Goal: Task Accomplishment & Management: Manage account settings

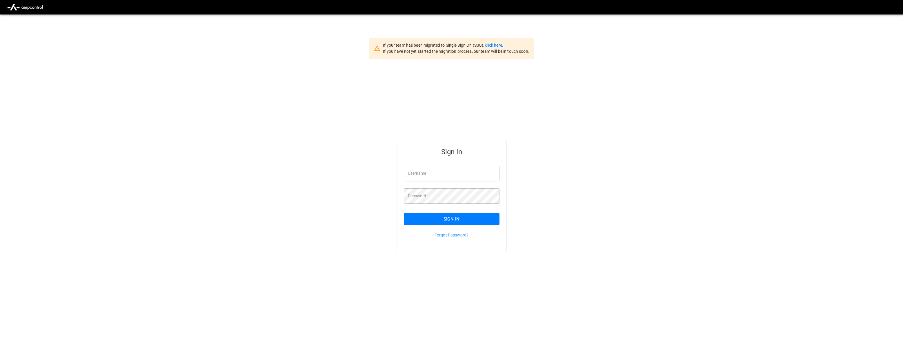
click at [431, 177] on input "Username" at bounding box center [452, 173] width 96 height 15
type input "**********"
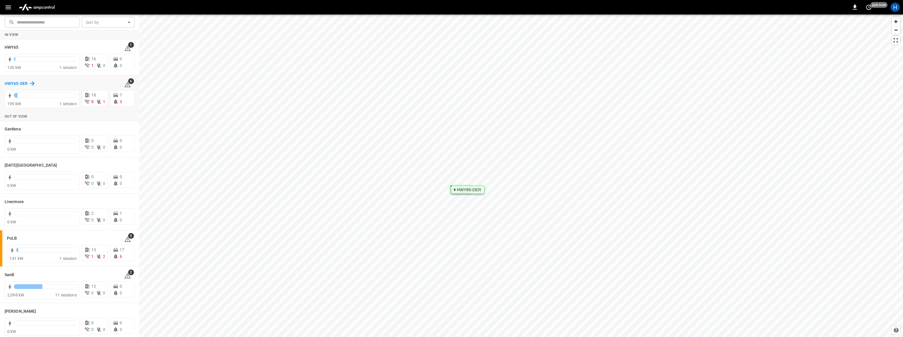
click at [16, 85] on h6 "HWY65-DER" at bounding box center [16, 84] width 23 height 6
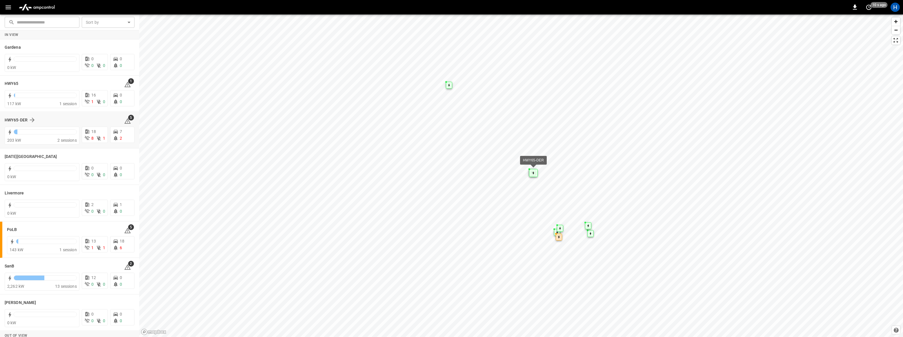
click at [54, 117] on div "HWY65-DER" at bounding box center [61, 120] width 112 height 7
click at [27, 119] on h6 "HWY65-DER" at bounding box center [16, 120] width 23 height 6
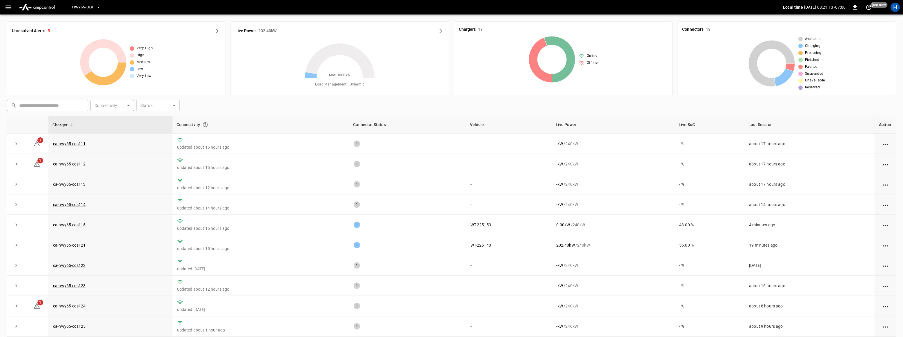
click at [7, 7] on icon "button" at bounding box center [8, 7] width 7 height 7
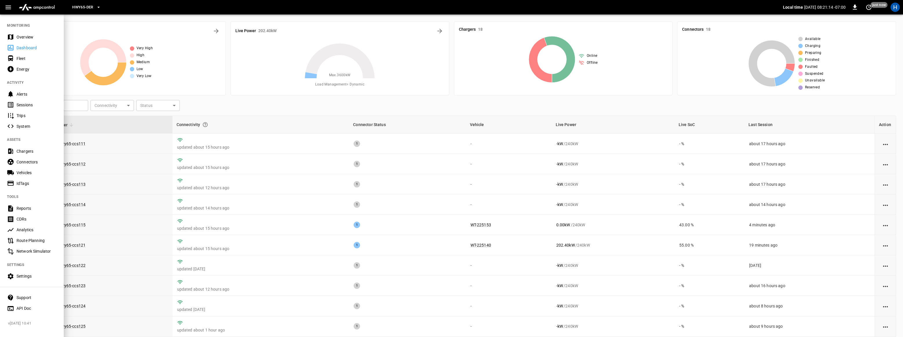
click at [22, 48] on div "Dashboard" at bounding box center [37, 48] width 40 height 6
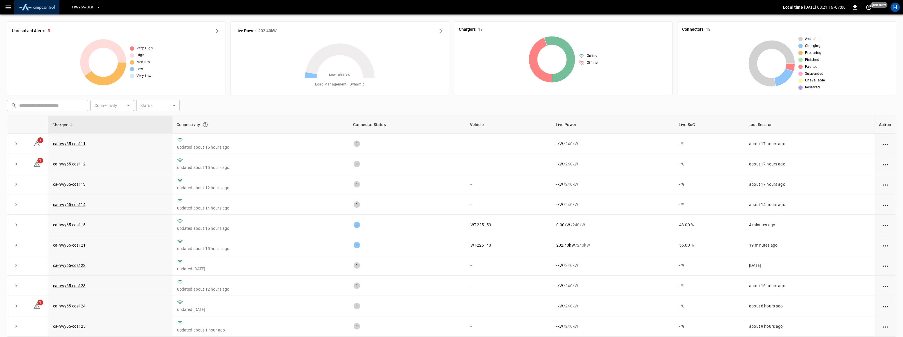
click at [33, 7] on img "menu" at bounding box center [37, 7] width 41 height 11
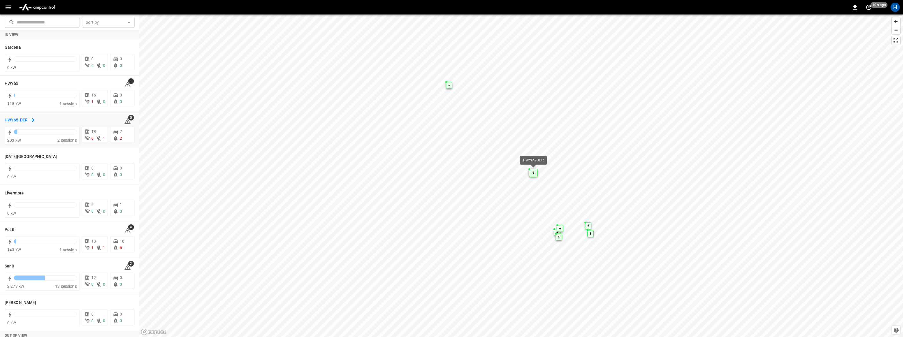
click at [14, 119] on h6 "HWY65-DER" at bounding box center [16, 120] width 23 height 6
click at [27, 7] on img "menu" at bounding box center [37, 7] width 41 height 11
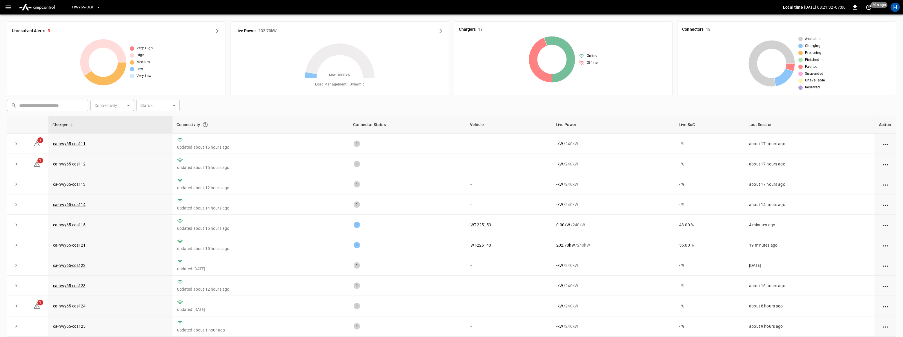
click at [43, 54] on div "Very High High Medium Low Very Low" at bounding box center [116, 62] width 209 height 46
click at [88, 6] on span "HWY65-DER" at bounding box center [82, 7] width 21 height 7
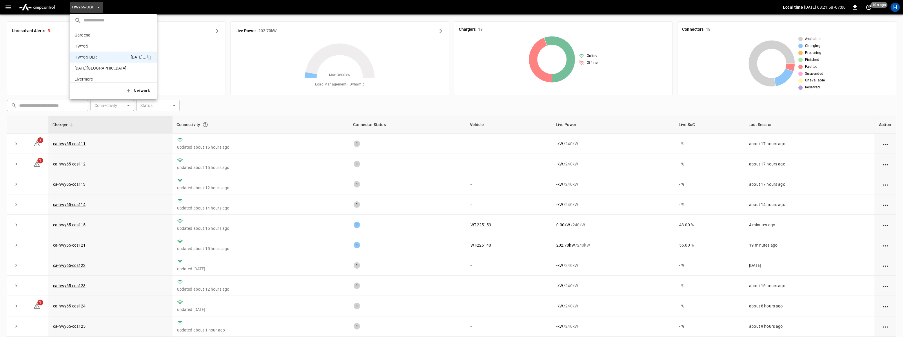
scroll to position [20, 0]
click at [34, 24] on div at bounding box center [451, 168] width 903 height 337
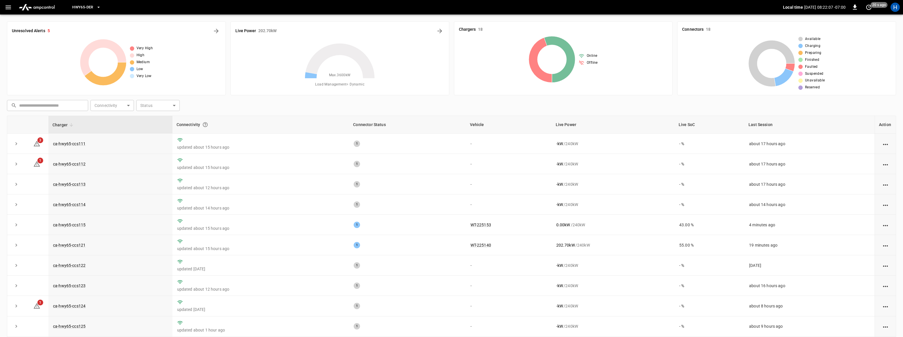
click at [12, 8] on button "button" at bounding box center [8, 7] width 12 height 11
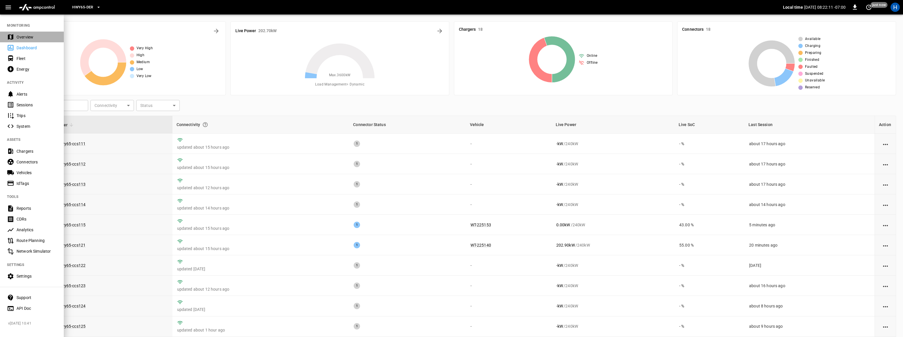
click at [24, 39] on div "Overview" at bounding box center [37, 37] width 40 height 6
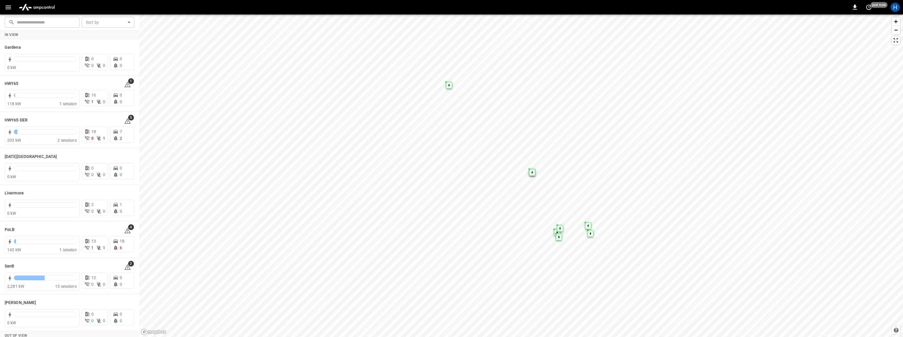
click at [13, 8] on button "button" at bounding box center [8, 7] width 12 height 11
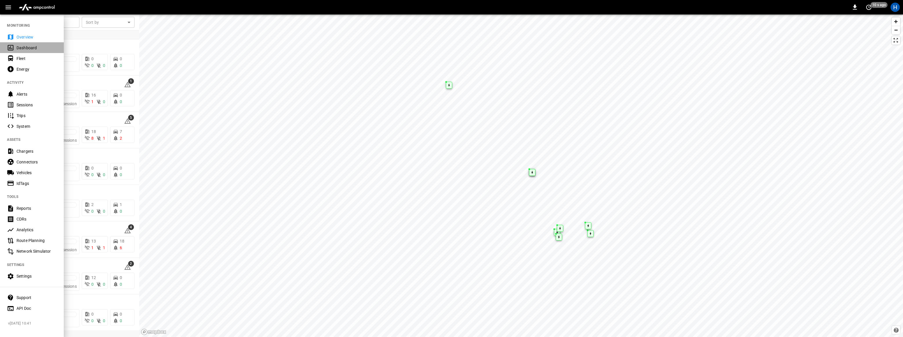
click at [29, 49] on div "Dashboard" at bounding box center [37, 48] width 40 height 6
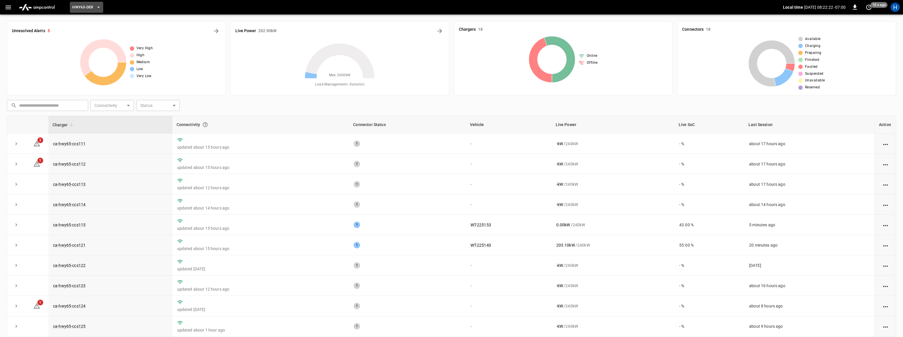
click at [99, 8] on icon "button" at bounding box center [99, 7] width 6 height 6
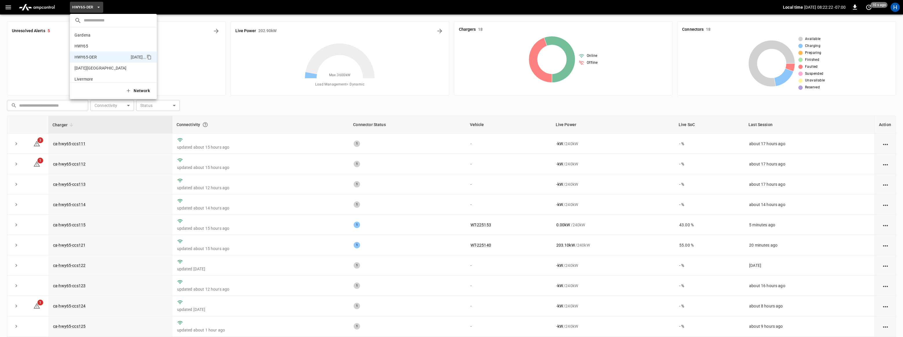
scroll to position [20, 0]
click at [867, 117] on div at bounding box center [451, 168] width 903 height 337
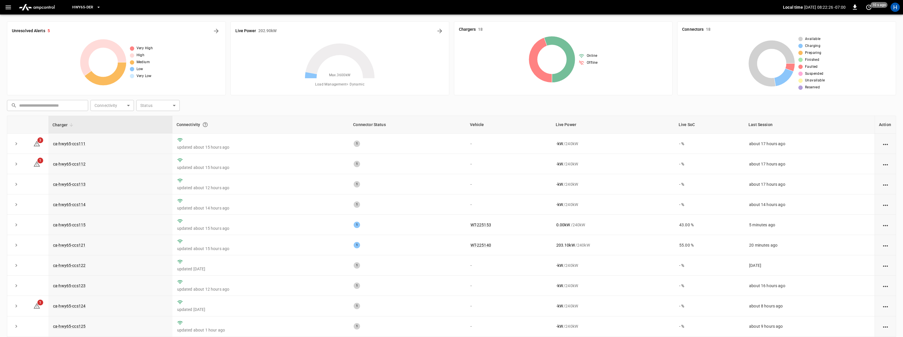
click at [38, 9] on img "menu" at bounding box center [37, 7] width 41 height 11
click at [24, 8] on img "menu" at bounding box center [37, 7] width 41 height 11
click at [7, 6] on icon "button" at bounding box center [8, 7] width 7 height 7
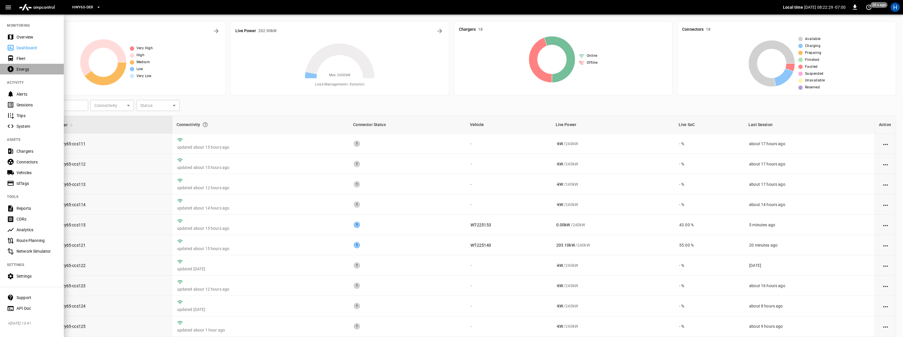
click at [19, 70] on div "Energy" at bounding box center [37, 69] width 40 height 6
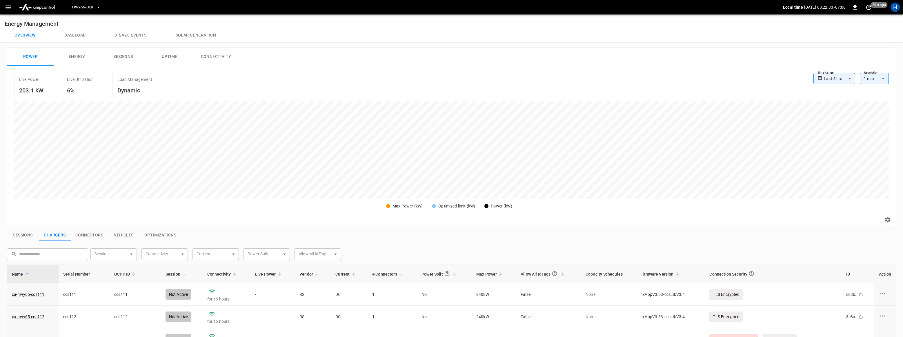
click at [90, 8] on span "HWY65-DER" at bounding box center [82, 7] width 21 height 7
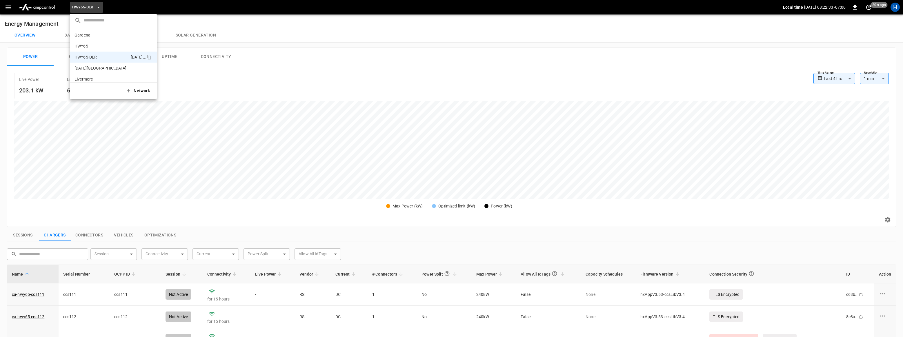
scroll to position [20, 0]
click at [17, 7] on div at bounding box center [451, 168] width 903 height 337
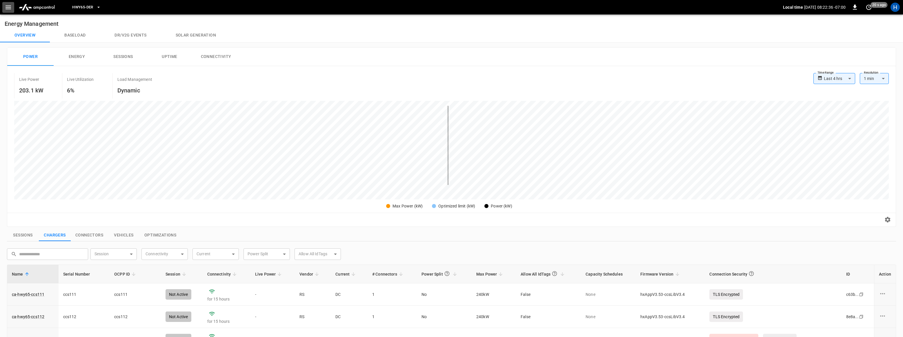
click at [9, 8] on icon "button" at bounding box center [8, 7] width 7 height 7
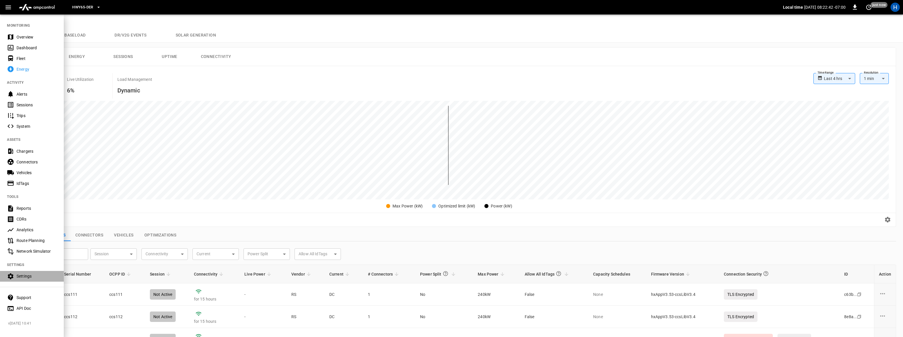
click at [28, 279] on div "Settings" at bounding box center [37, 276] width 40 height 6
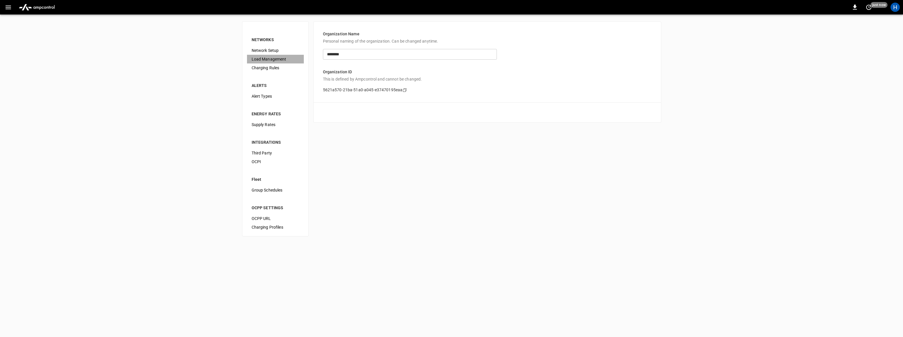
click at [271, 58] on span "Load Management" at bounding box center [276, 59] width 48 height 6
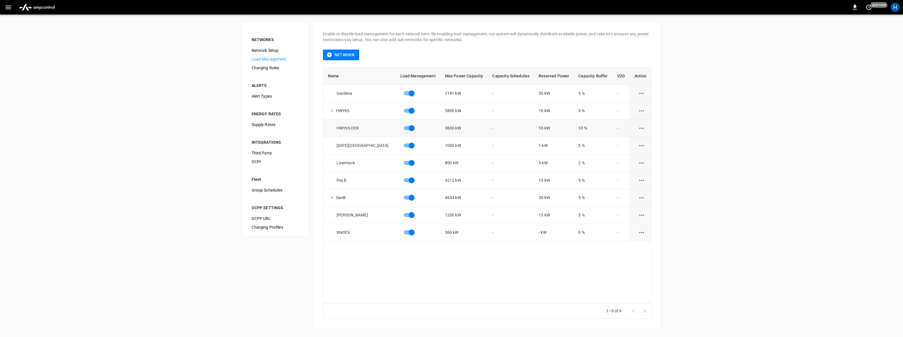
click at [641, 128] on icon "load management options" at bounding box center [641, 128] width 7 height 7
click at [643, 141] on li "Edit" at bounding box center [652, 143] width 41 height 10
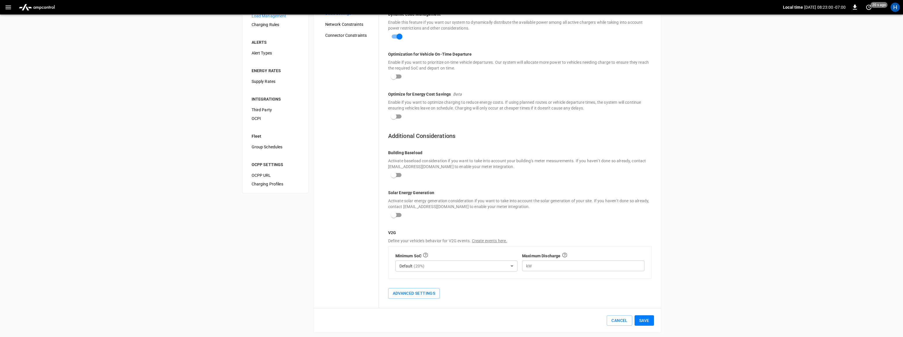
scroll to position [46, 0]
click at [648, 319] on button "Save" at bounding box center [644, 317] width 19 height 11
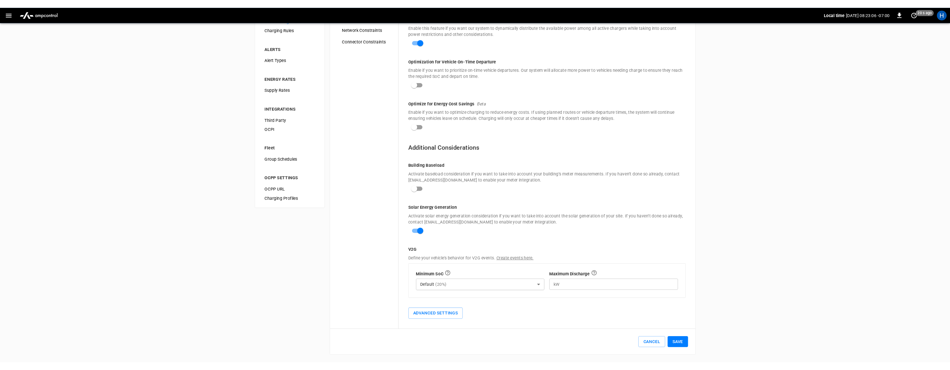
scroll to position [0, 0]
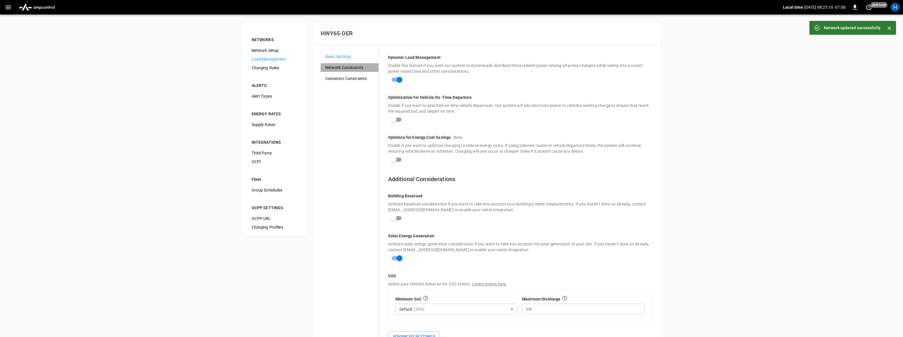
click at [346, 69] on span "Network Constraints" at bounding box center [349, 68] width 49 height 6
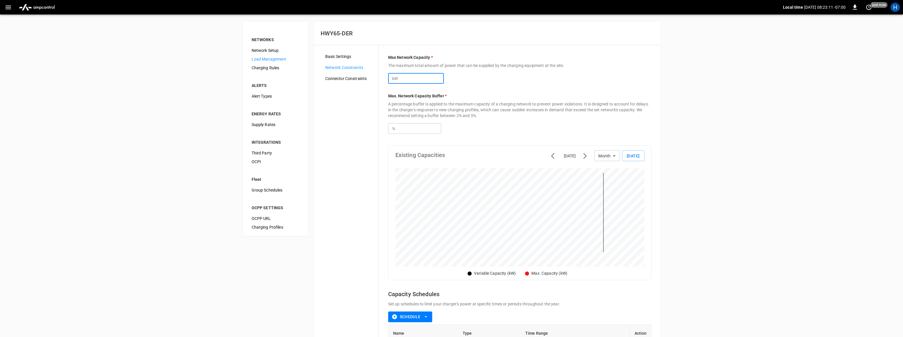
drag, startPoint x: 409, startPoint y: 79, endPoint x: 374, endPoint y: 79, distance: 35.4
click at [374, 79] on div "Basic Settings Network Constraints Connector Constraints Max Network Capacity *…" at bounding box center [487, 215] width 347 height 340
click at [361, 106] on div "Basic Settings Network Constraints Connector Constraints" at bounding box center [350, 215] width 58 height 326
click at [346, 55] on span "Basic Settings" at bounding box center [349, 57] width 49 height 6
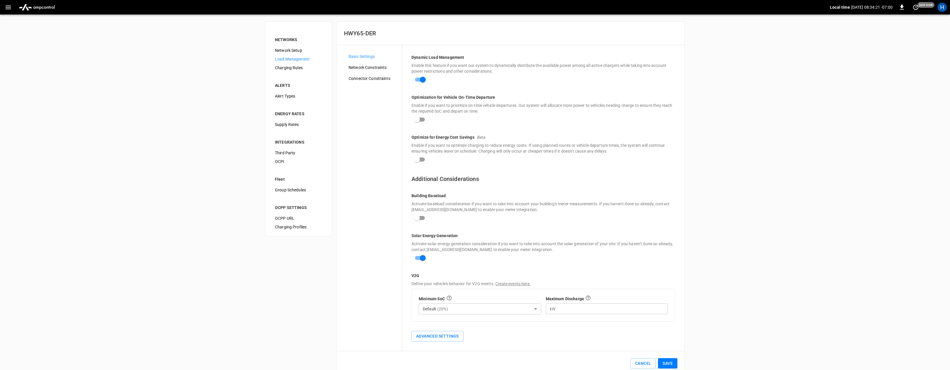
scroll to position [13, 0]
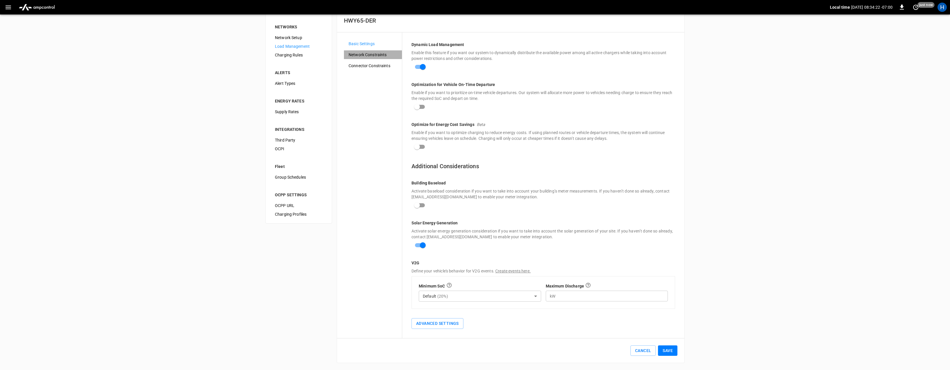
click at [373, 53] on span "Network Constraints" at bounding box center [372, 55] width 49 height 6
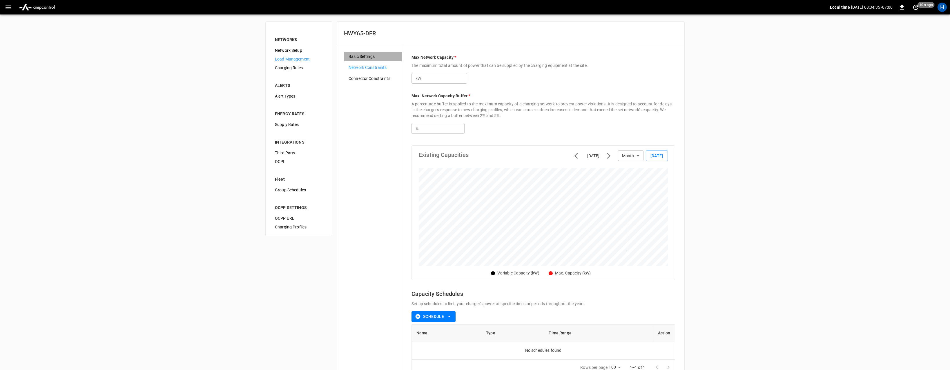
click at [363, 59] on span "Basic Settings" at bounding box center [372, 57] width 49 height 6
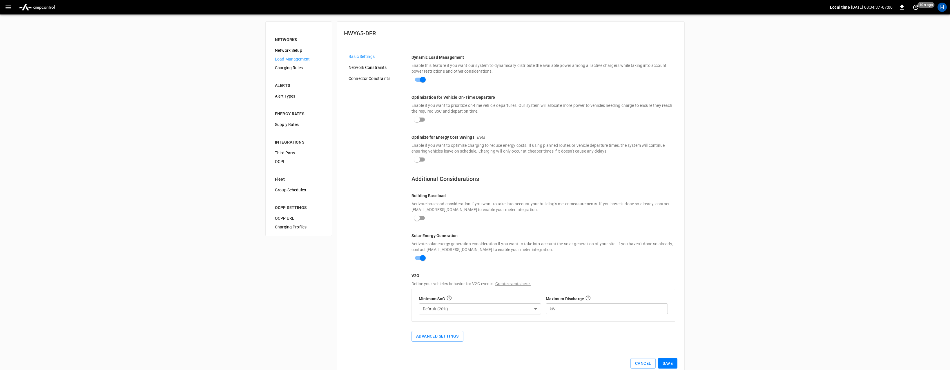
scroll to position [13, 0]
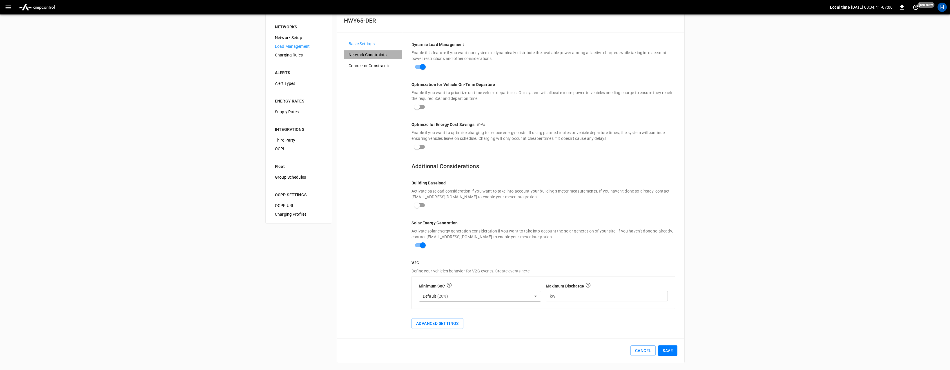
click at [379, 57] on span "Network Constraints" at bounding box center [372, 55] width 49 height 6
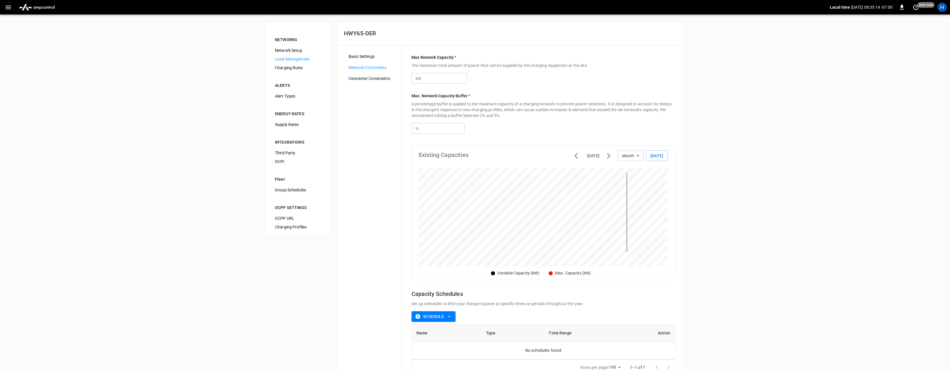
click at [372, 77] on span "Connector Constraints" at bounding box center [372, 79] width 49 height 6
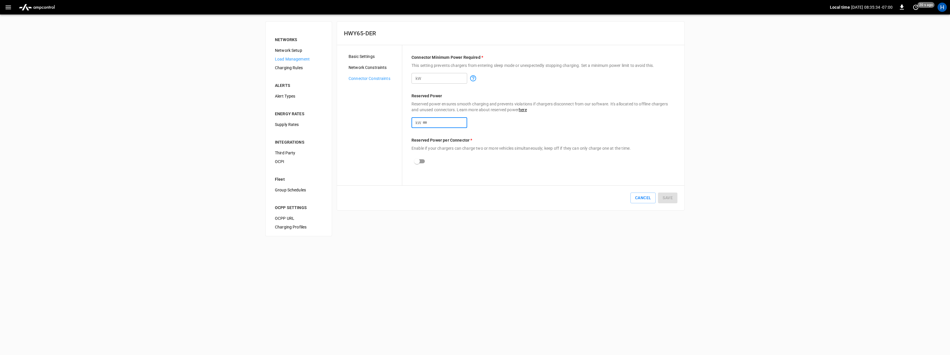
click at [430, 123] on input "**" at bounding box center [444, 122] width 45 height 11
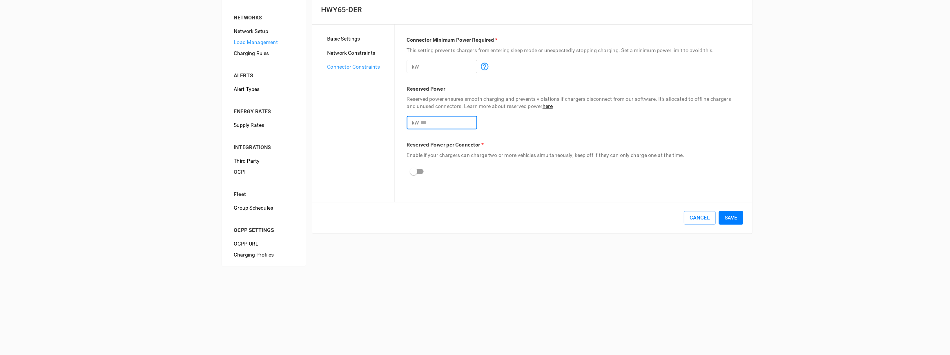
type input "**"
drag, startPoint x: 435, startPoint y: 123, endPoint x: 421, endPoint y: 123, distance: 13.6
click at [421, 123] on div "kW ** ​" at bounding box center [439, 122] width 56 height 11
type input "*"
click at [511, 138] on p "Reserved Power per Connector *" at bounding box center [542, 140] width 263 height 6
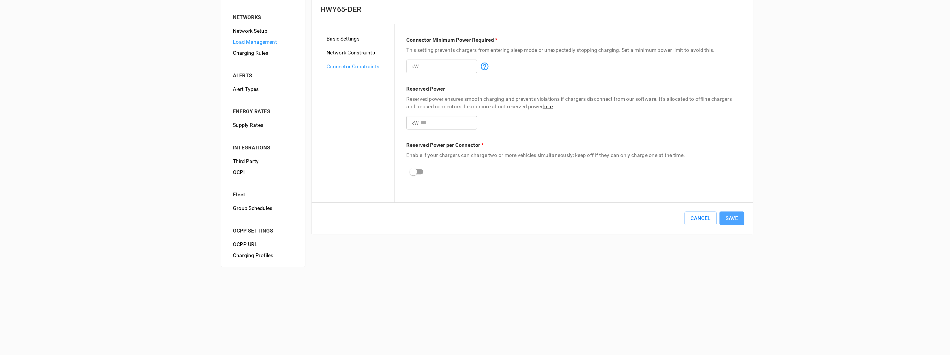
click at [669, 198] on button "Save" at bounding box center [667, 198] width 19 height 11
click at [364, 68] on span "Network Constraints" at bounding box center [372, 68] width 49 height 6
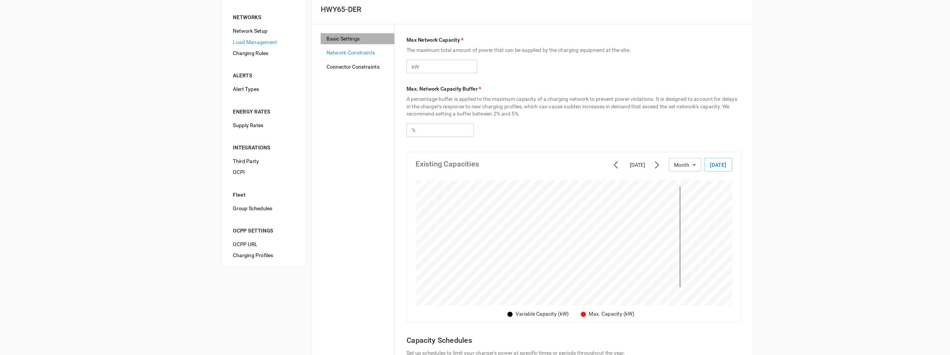
click at [359, 56] on span "Basic Settings" at bounding box center [372, 57] width 49 height 6
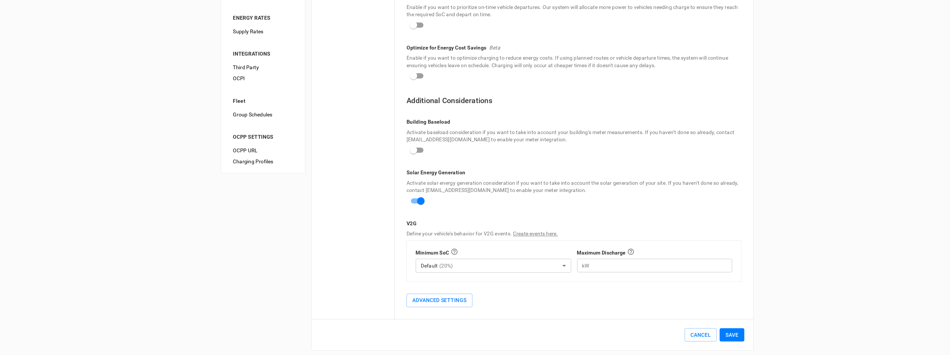
scroll to position [24, 0]
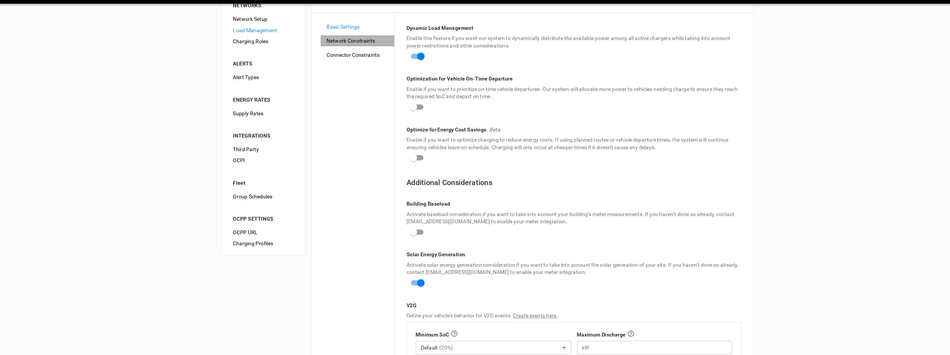
click at [368, 42] on span "Network Constraints" at bounding box center [372, 44] width 49 height 6
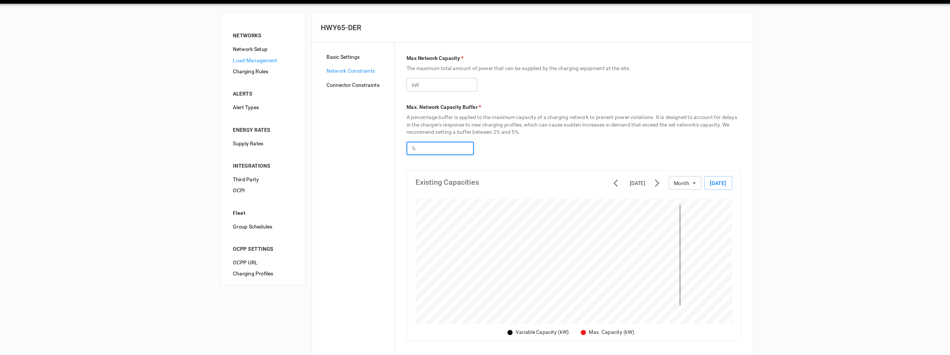
drag, startPoint x: 432, startPoint y: 128, endPoint x: 416, endPoint y: 128, distance: 16.2
click at [417, 128] on div "% **** ​" at bounding box center [437, 128] width 53 height 11
click at [506, 121] on div "% **** ​" at bounding box center [542, 126] width 263 height 15
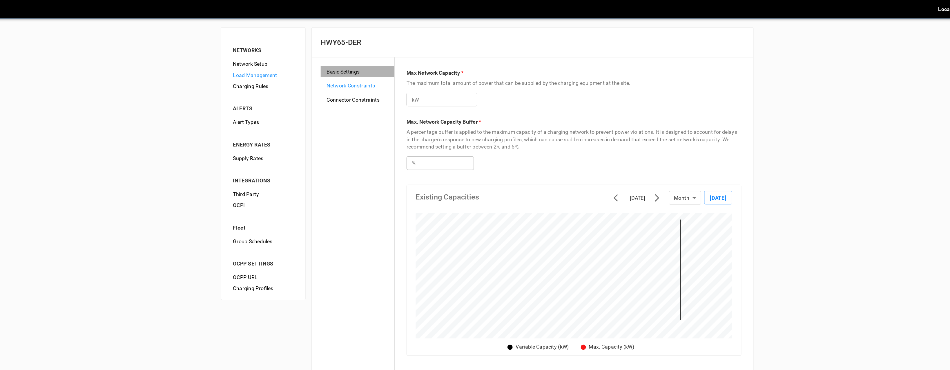
click at [355, 58] on span "Basic Settings" at bounding box center [372, 57] width 49 height 6
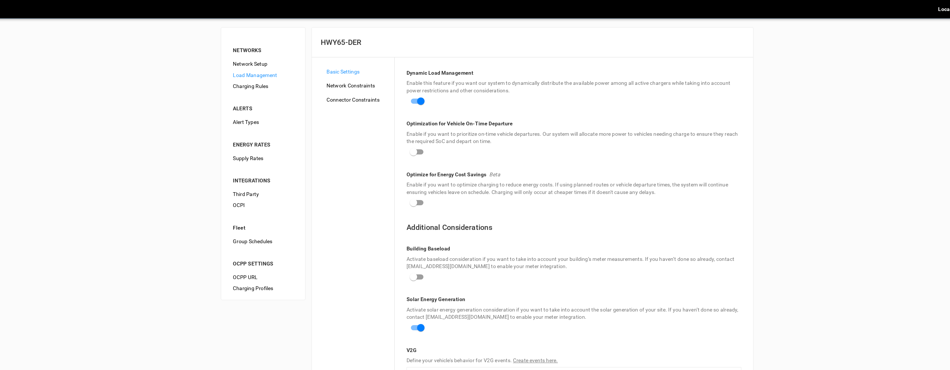
click at [375, 68] on span "Network Constraints" at bounding box center [372, 68] width 49 height 6
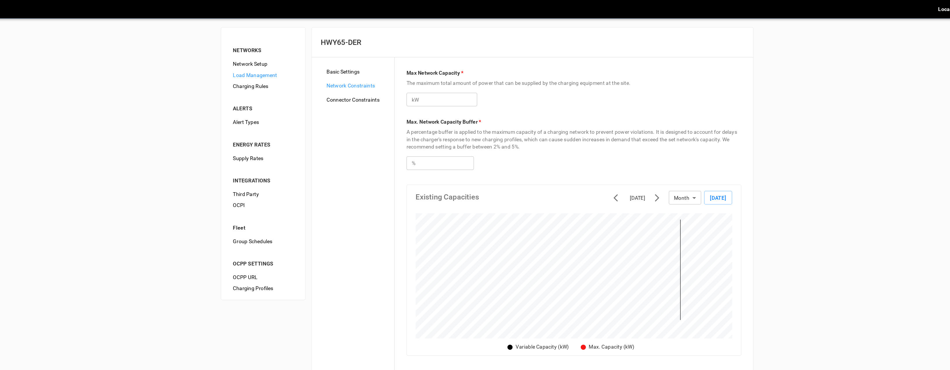
click at [371, 82] on div "Connector Constraints" at bounding box center [373, 78] width 58 height 9
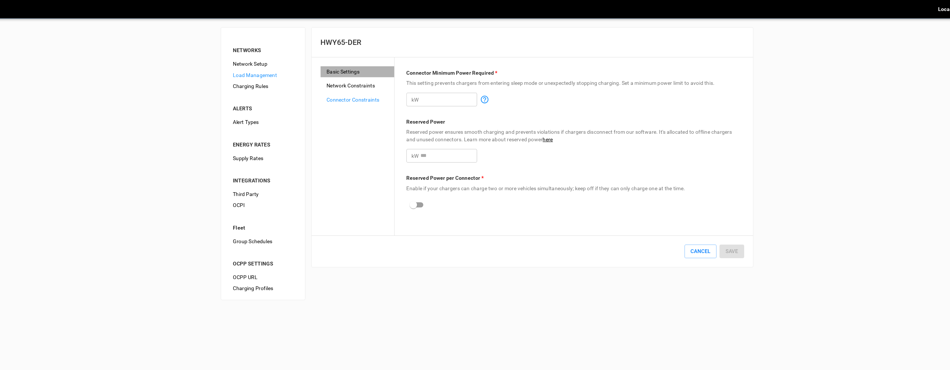
click at [351, 56] on span "Basic Settings" at bounding box center [372, 57] width 49 height 6
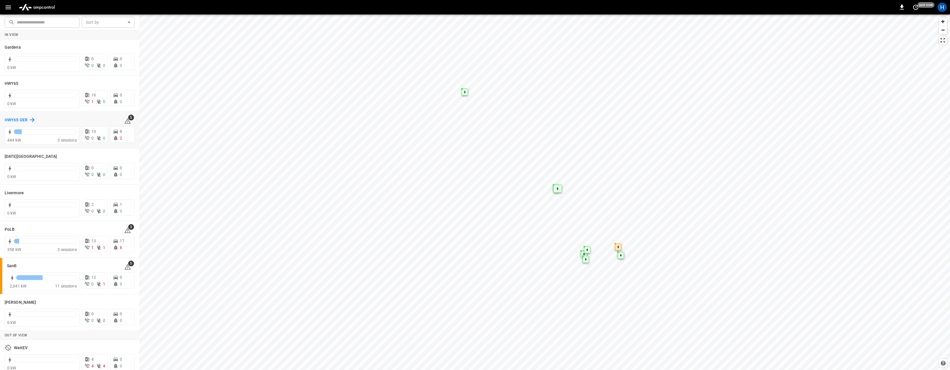
click at [21, 119] on h6 "HWY65-DER" at bounding box center [16, 120] width 23 height 6
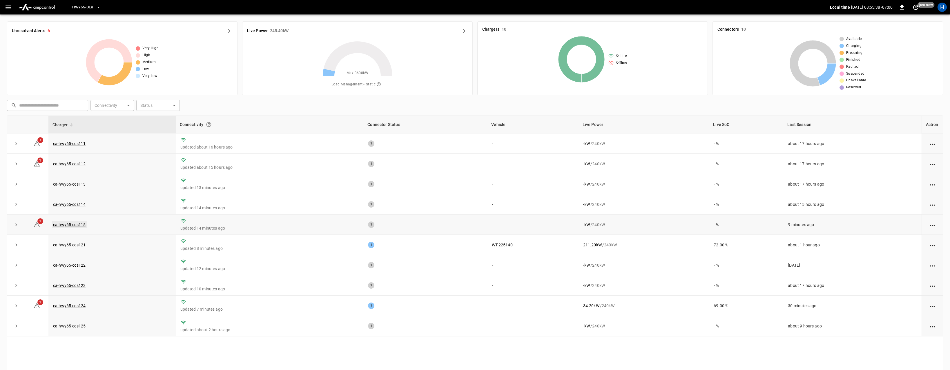
click at [65, 226] on link "ca-hwy65-ccs115" at bounding box center [69, 224] width 35 height 7
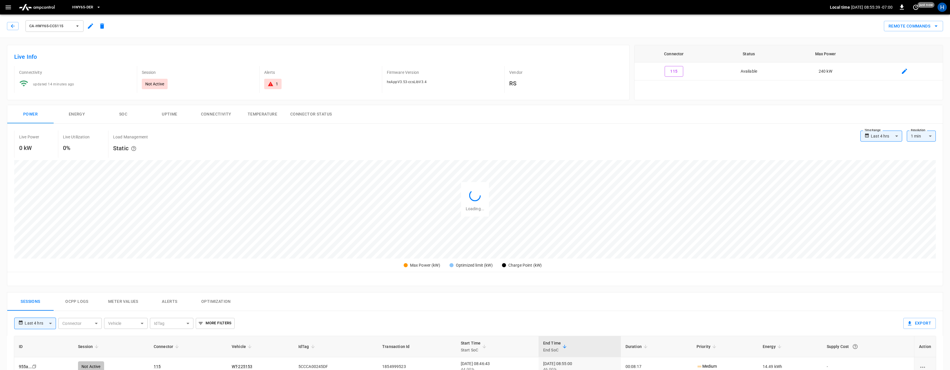
click at [79, 300] on button "Ocpp logs" at bounding box center [77, 302] width 46 height 19
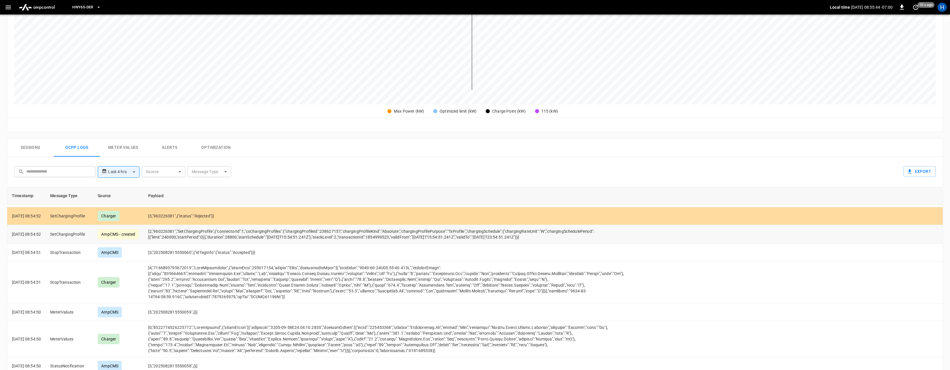
scroll to position [35, 0]
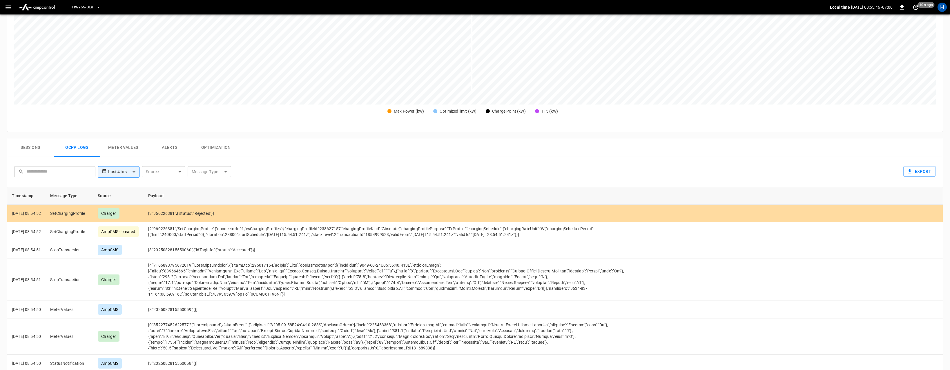
click at [165, 146] on button "Alerts" at bounding box center [169, 148] width 46 height 19
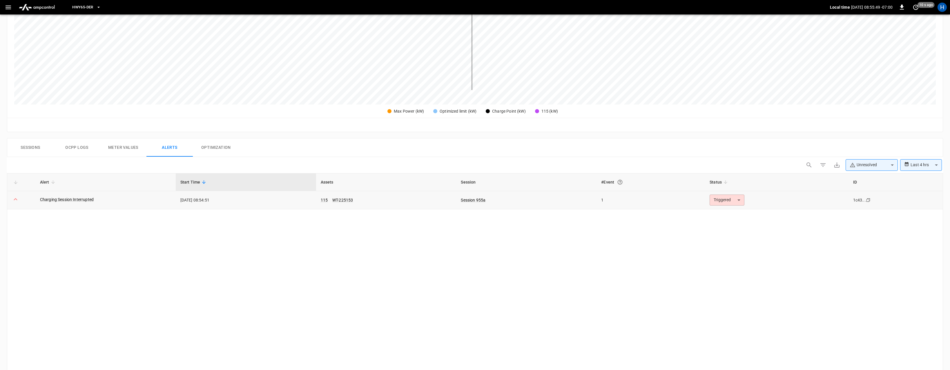
click at [16, 200] on icon at bounding box center [15, 199] width 7 height 7
click at [722, 199] on body "**********" at bounding box center [475, 174] width 950 height 656
click at [530, 231] on div at bounding box center [475, 185] width 950 height 370
click at [175, 202] on td "Charging Session Interrupted" at bounding box center [105, 200] width 140 height 18
click at [83, 200] on link "Charging Session Interrupted" at bounding box center [67, 200] width 56 height 8
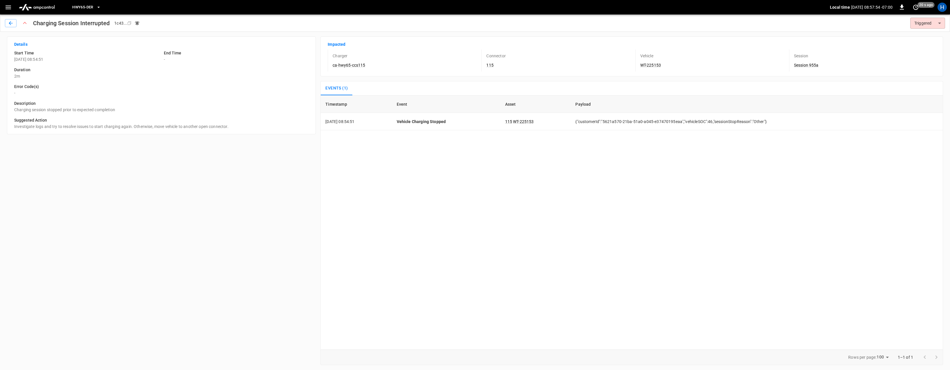
type input "********"
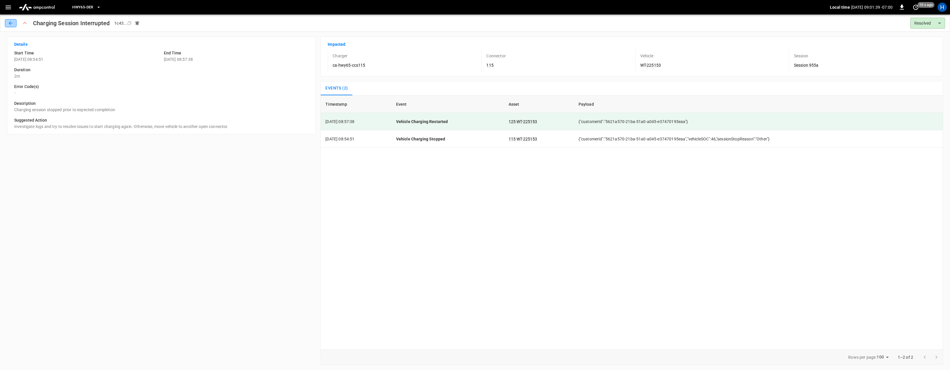
click at [9, 23] on icon "button" at bounding box center [11, 23] width 4 height 4
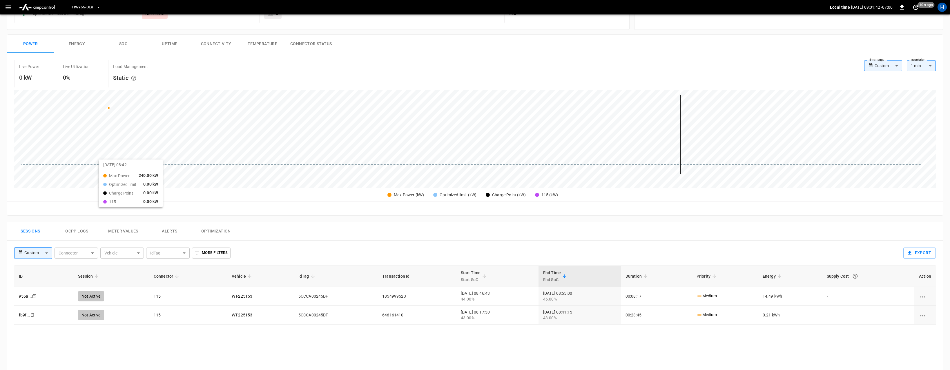
scroll to position [31, 0]
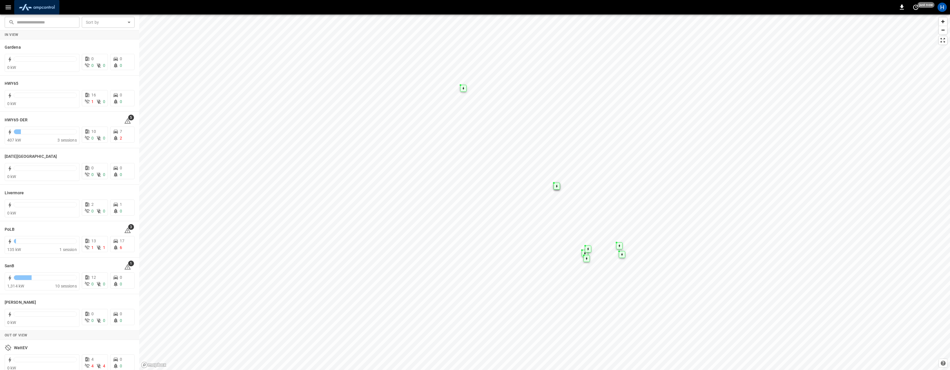
click at [24, 8] on img "menu" at bounding box center [37, 7] width 41 height 11
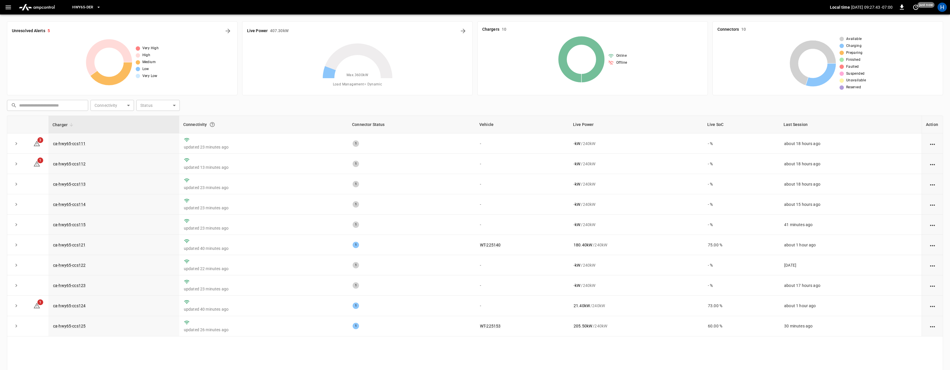
click at [8, 5] on icon "button" at bounding box center [8, 7] width 7 height 7
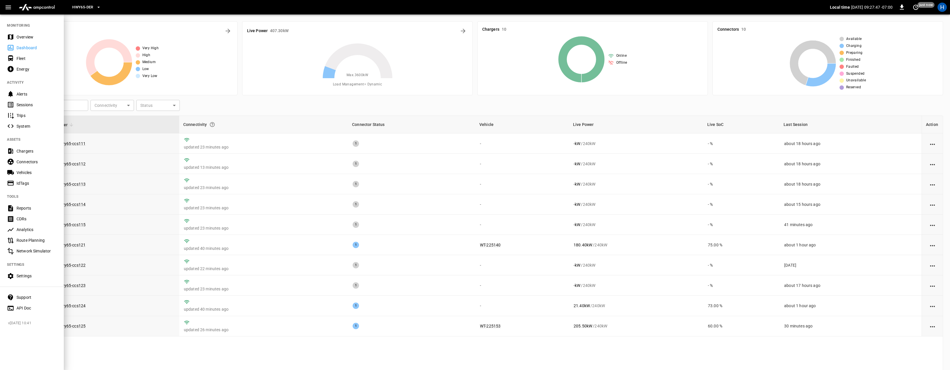
click at [25, 277] on div "Settings" at bounding box center [37, 276] width 40 height 6
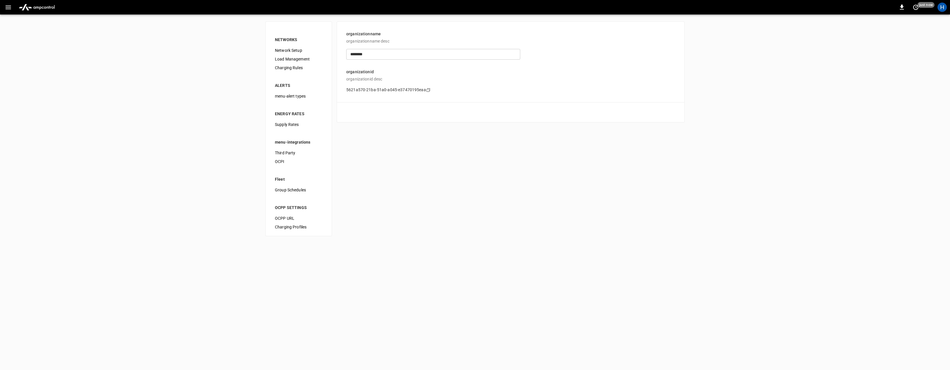
click at [288, 60] on span "Load Management" at bounding box center [299, 59] width 48 height 6
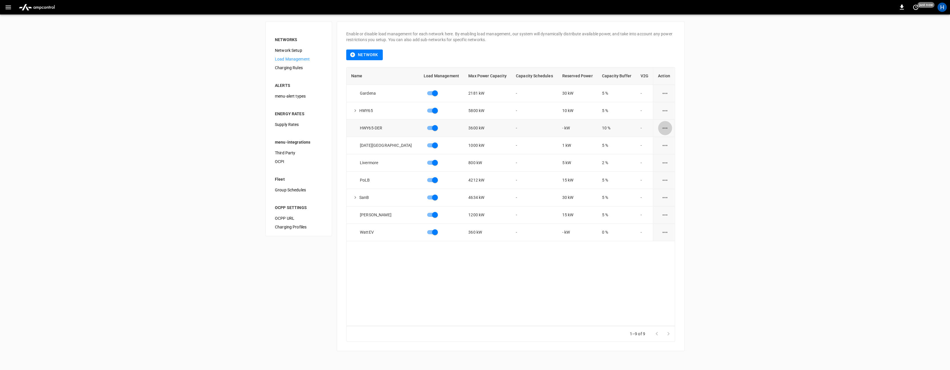
click at [665, 127] on icon "load management options" at bounding box center [664, 128] width 7 height 7
click at [670, 143] on li "Edit" at bounding box center [675, 143] width 41 height 10
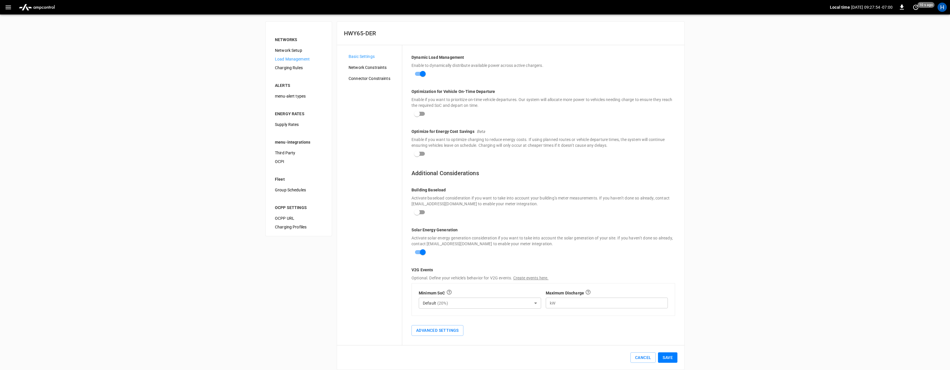
click at [372, 66] on span "Network Constraints" at bounding box center [372, 68] width 49 height 6
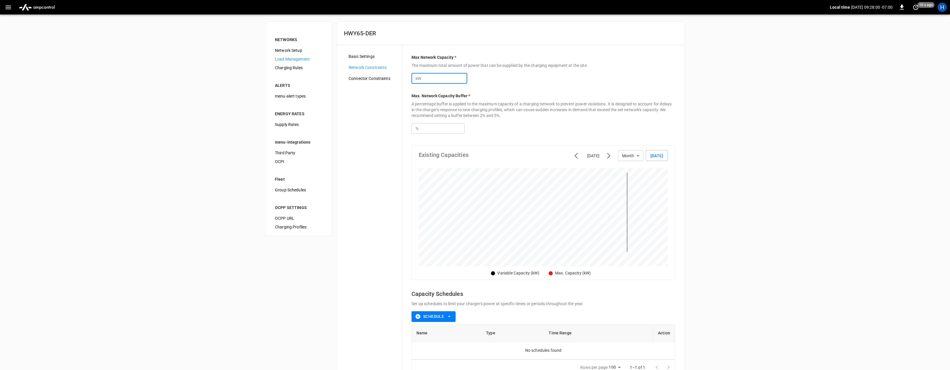
drag, startPoint x: 437, startPoint y: 79, endPoint x: 397, endPoint y: 74, distance: 40.3
click at [397, 74] on div "Basic Settings Network Constraints Connector Constraints Max Network Capacity *…" at bounding box center [510, 215] width 347 height 340
type input "*"
click at [566, 90] on div "Max Network Capacity * The maximum total amount of power that can be supplied b…" at bounding box center [543, 215] width 282 height 340
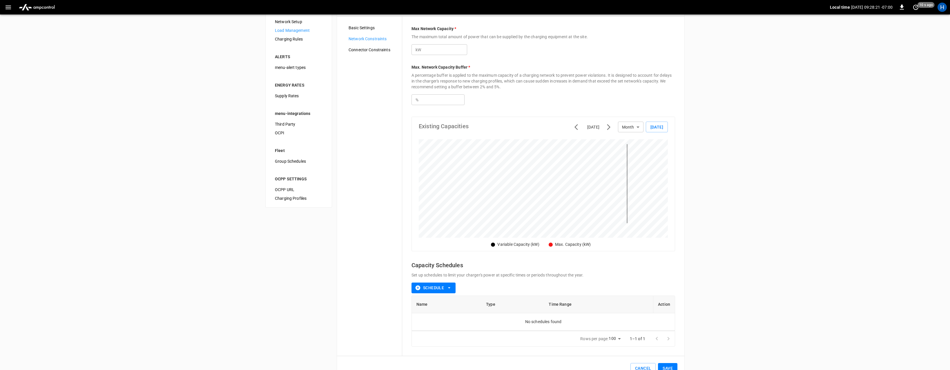
scroll to position [46, 0]
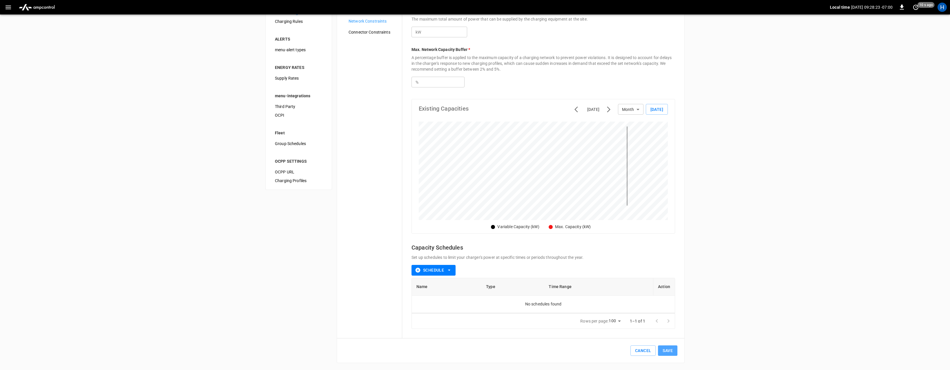
click at [668, 350] on button "Save" at bounding box center [667, 351] width 19 height 11
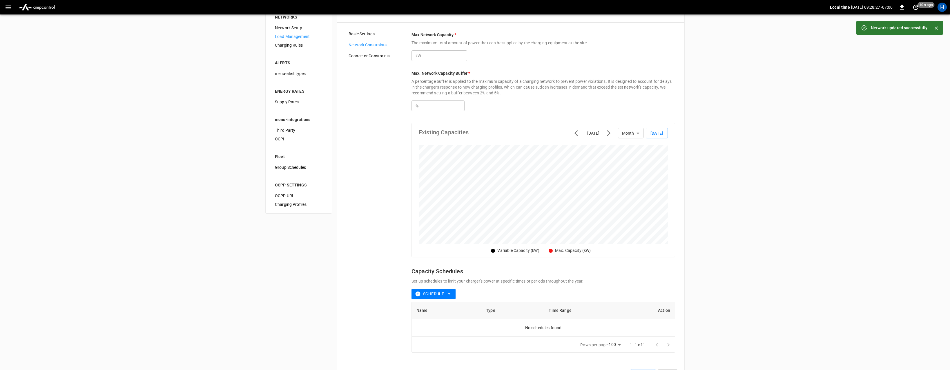
scroll to position [0, 0]
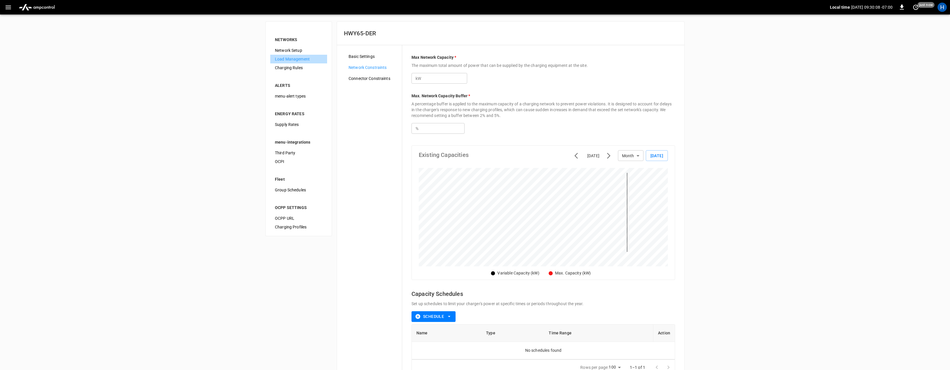
click at [286, 59] on span "Load Management" at bounding box center [299, 59] width 48 height 6
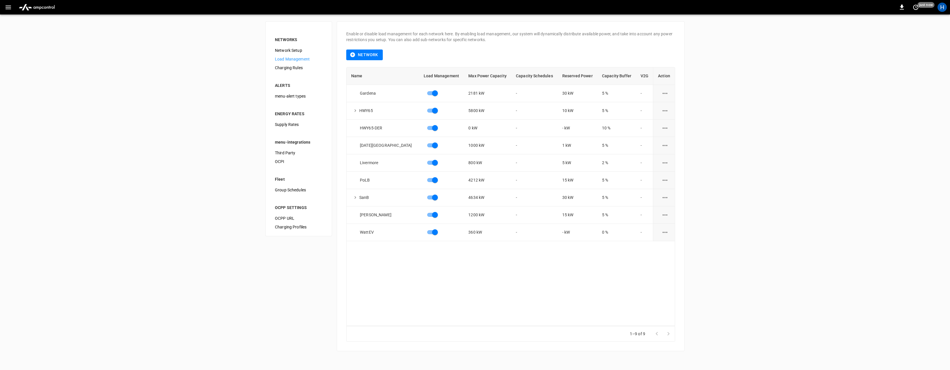
click at [283, 69] on span "Charging Rules" at bounding box center [299, 68] width 48 height 6
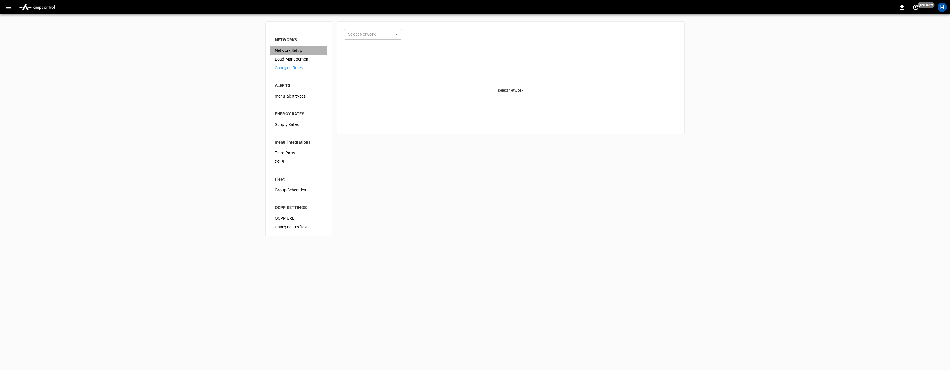
click at [285, 50] on span "Network Setup" at bounding box center [299, 51] width 48 height 6
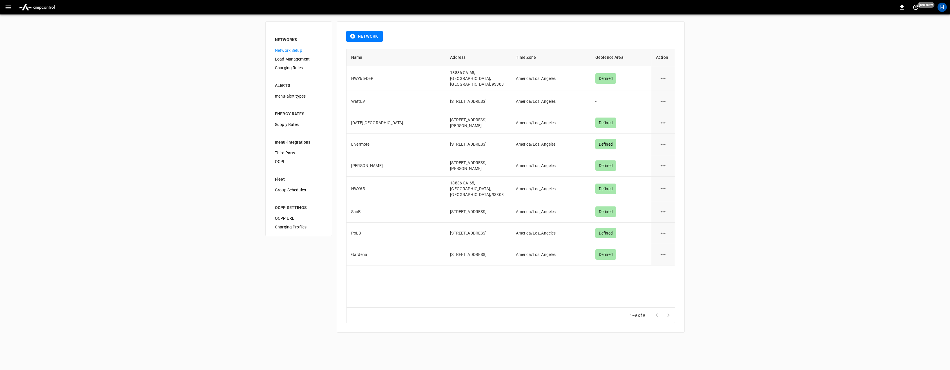
click at [284, 57] on span "Load Management" at bounding box center [299, 59] width 48 height 6
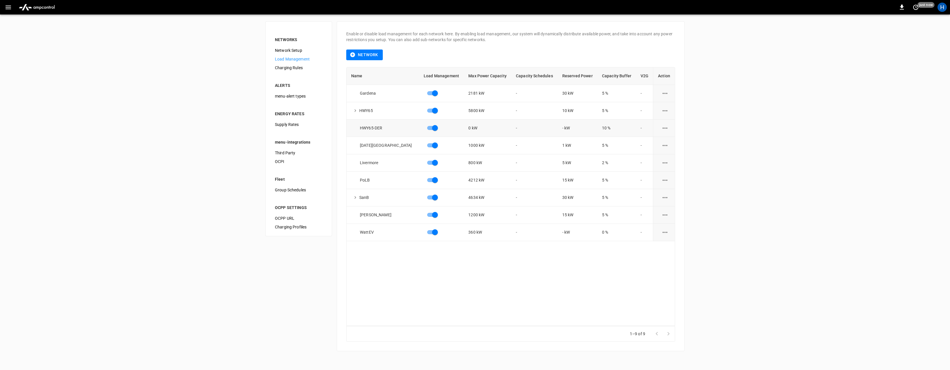
click at [661, 128] on icon "load management options" at bounding box center [664, 128] width 7 height 7
click at [666, 141] on li "Edit" at bounding box center [675, 143] width 41 height 10
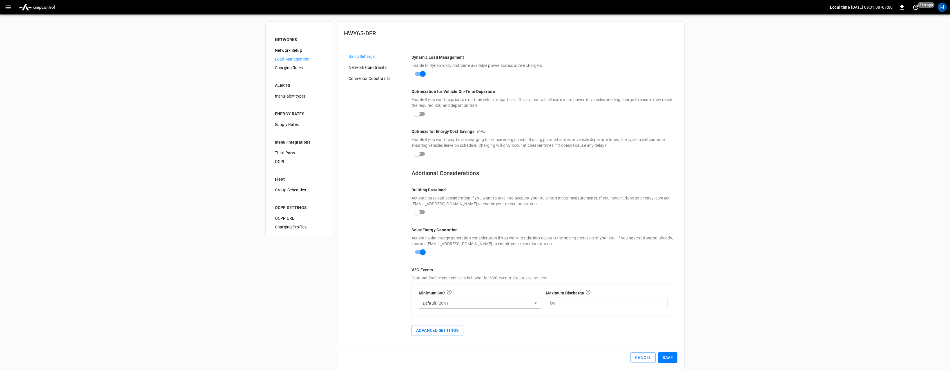
click at [201, 53] on div "NETWORKS Network Setup Load Management Charging Rules ALERTS menu-alert types E…" at bounding box center [475, 195] width 950 height 363
click at [39, 6] on img "menu" at bounding box center [37, 7] width 41 height 11
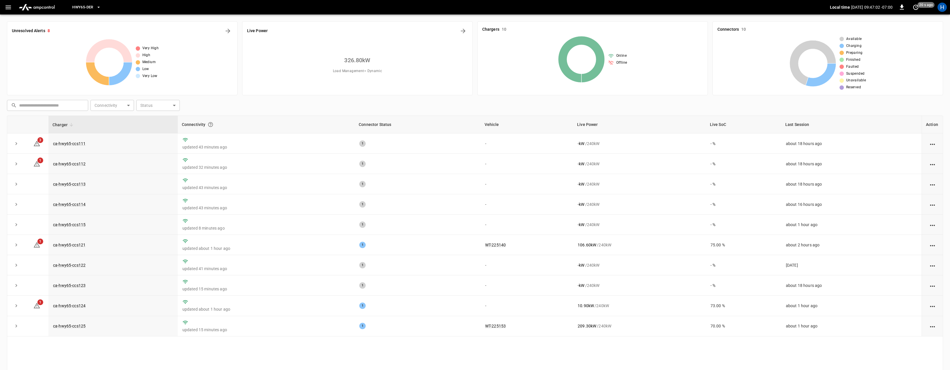
click at [81, 5] on span "HWY65-DER" at bounding box center [82, 7] width 21 height 7
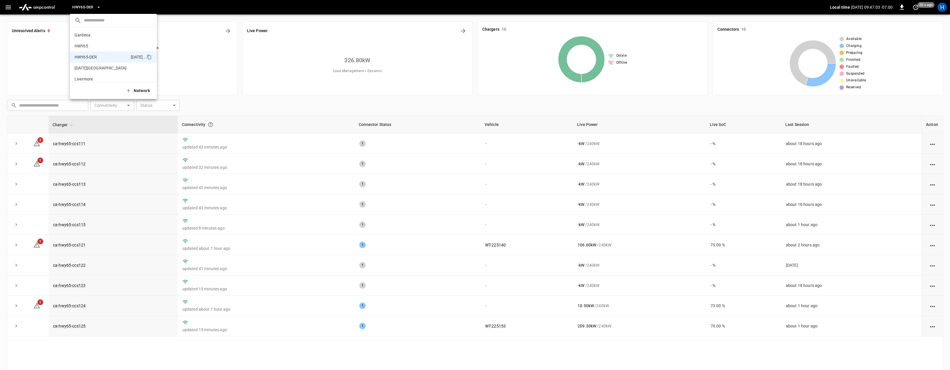
scroll to position [20, 0]
click at [233, 107] on div at bounding box center [475, 185] width 950 height 370
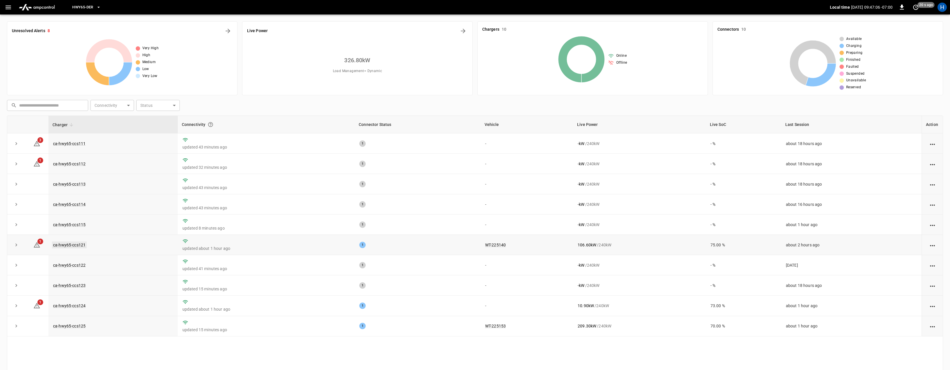
click at [80, 247] on link "ca-hwy65-ccs121" at bounding box center [69, 245] width 35 height 7
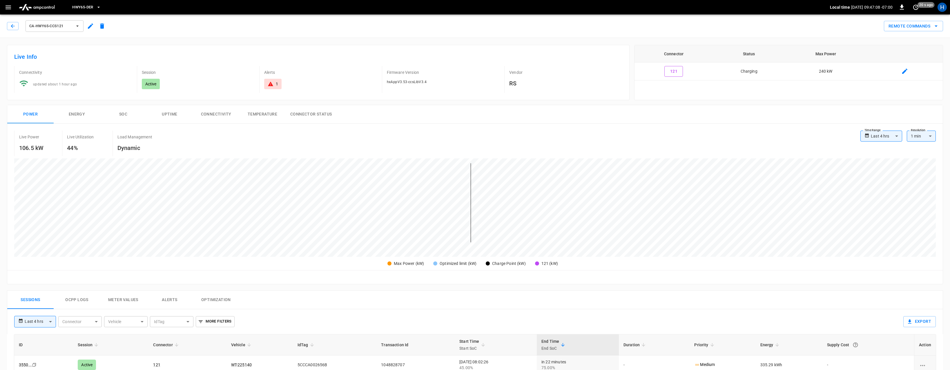
scroll to position [1, 0]
click at [82, 297] on button "Ocpp logs" at bounding box center [77, 299] width 46 height 19
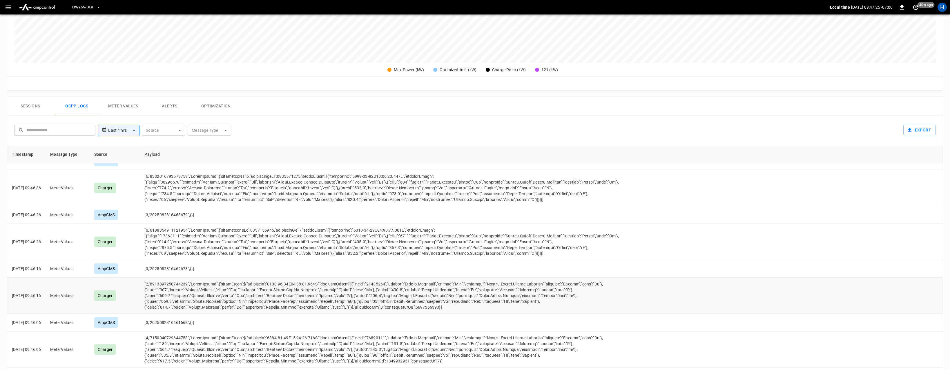
scroll to position [241, 0]
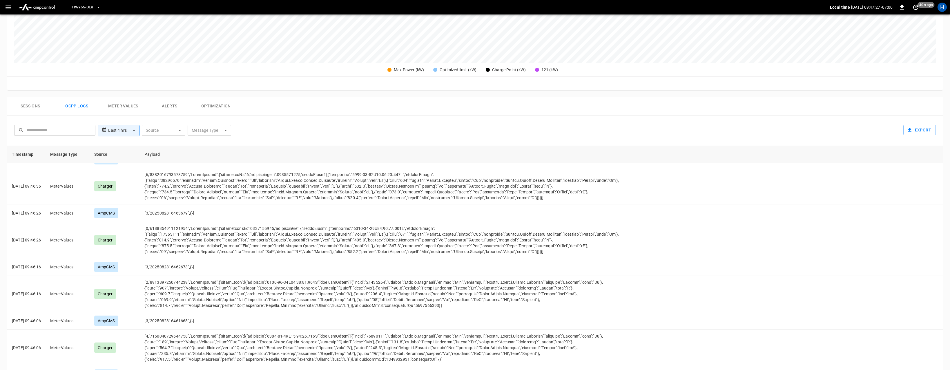
click at [108, 158] on th "Source" at bounding box center [115, 154] width 50 height 17
click at [108, 155] on th "Source" at bounding box center [115, 154] width 50 height 17
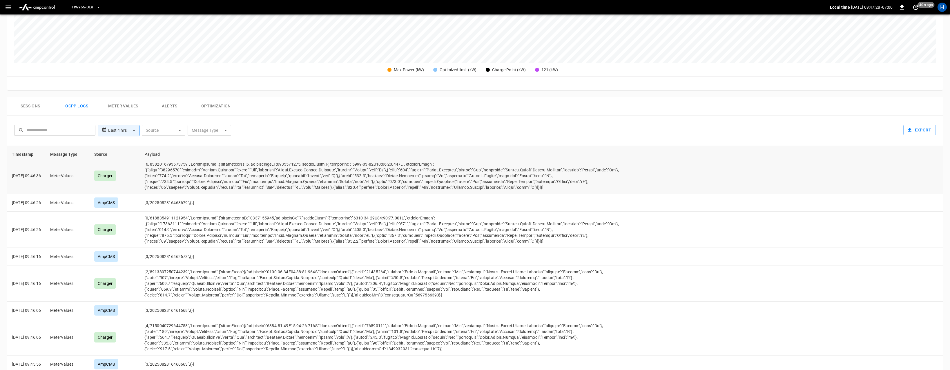
scroll to position [256, 0]
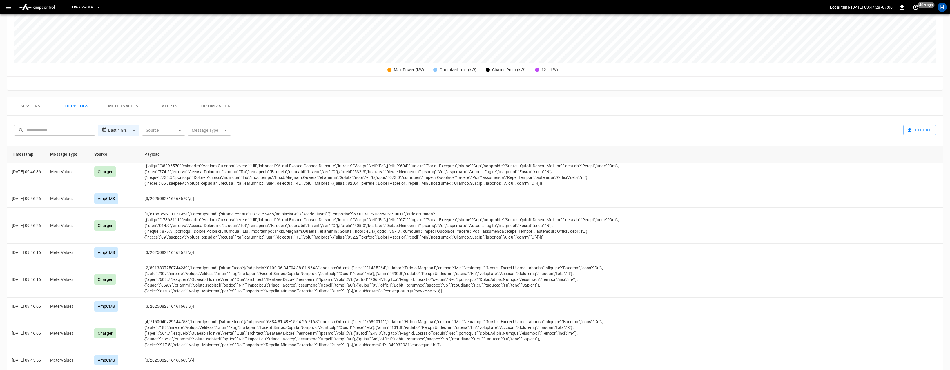
click at [165, 132] on body "**********" at bounding box center [475, 116] width 950 height 621
click at [158, 191] on div "AmpEdge" at bounding box center [155, 192] width 25 height 11
type input "*******"
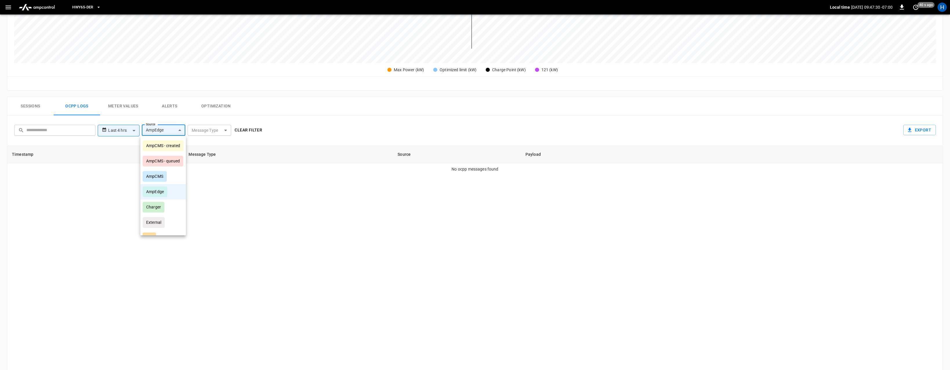
scroll to position [0, 0]
click at [271, 178] on div at bounding box center [475, 185] width 950 height 370
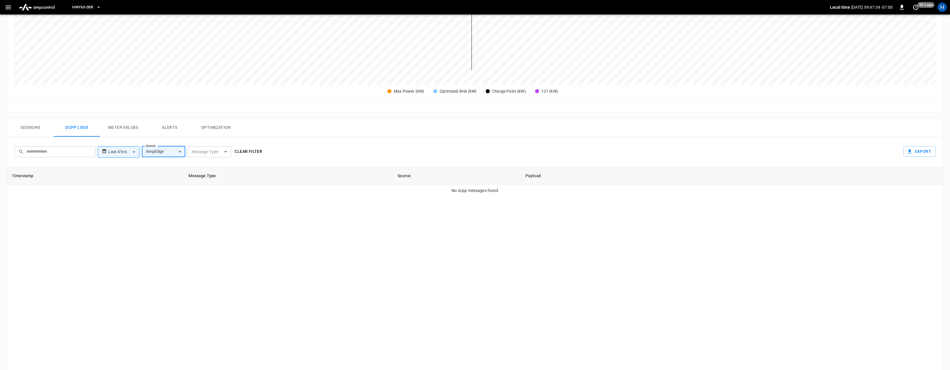
scroll to position [156, 0]
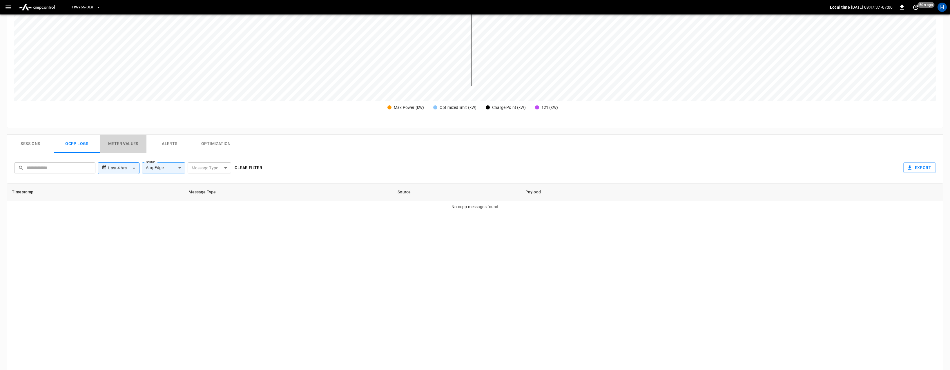
click at [128, 146] on button "Meter Values" at bounding box center [123, 144] width 46 height 19
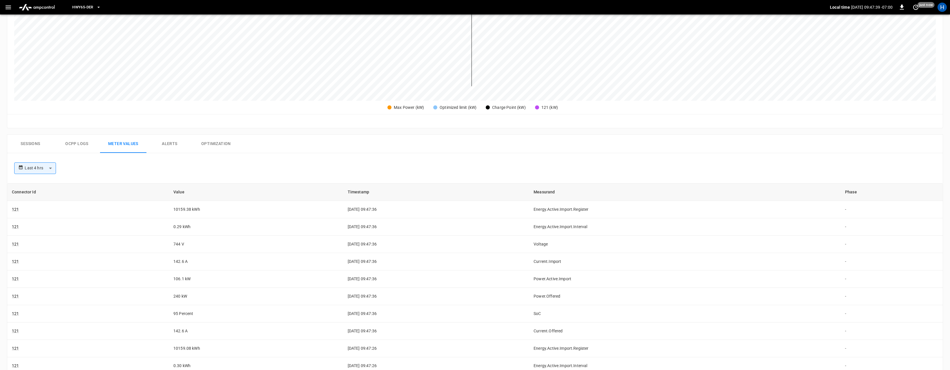
click at [86, 146] on button "Ocpp logs" at bounding box center [77, 144] width 46 height 19
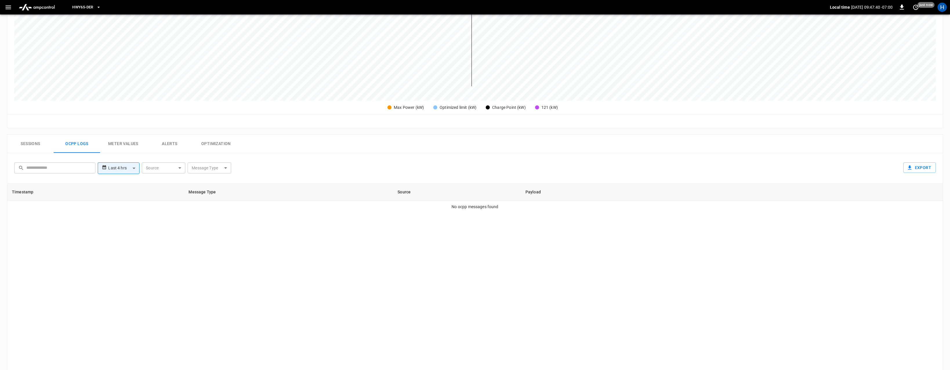
click at [158, 168] on body "**********" at bounding box center [475, 154] width 950 height 621
click at [157, 229] on div "AmpEdge" at bounding box center [155, 229] width 25 height 11
type input "*******"
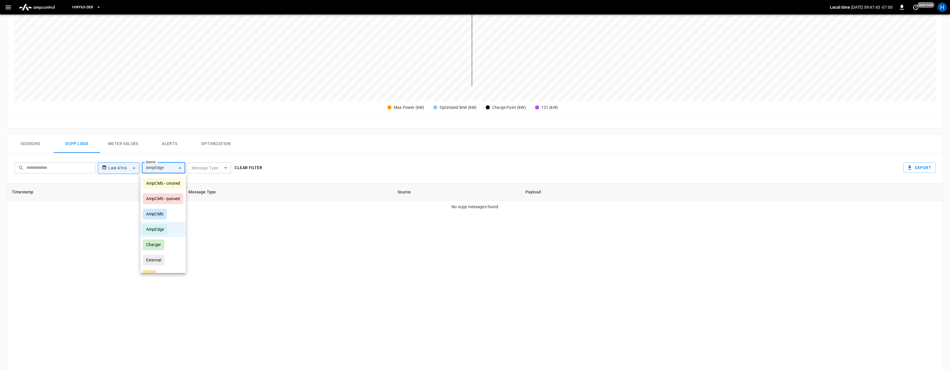
click at [222, 225] on div at bounding box center [475, 185] width 950 height 370
click at [221, 170] on body "**********" at bounding box center [475, 154] width 950 height 621
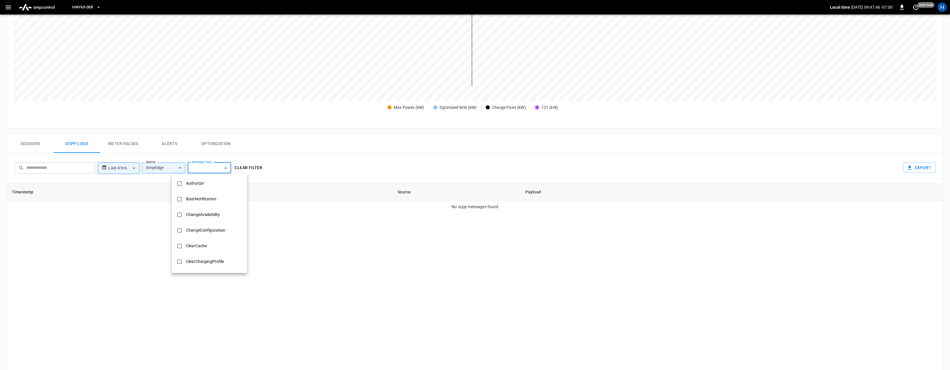
click at [280, 180] on div at bounding box center [475, 185] width 950 height 370
click at [222, 170] on body "**********" at bounding box center [475, 154] width 950 height 621
click at [191, 187] on div "Authorize" at bounding box center [194, 183] width 25 height 11
click at [191, 197] on div "BootNotification" at bounding box center [200, 199] width 37 height 11
click at [192, 214] on div "ChangeAvailability" at bounding box center [207, 215] width 41 height 11
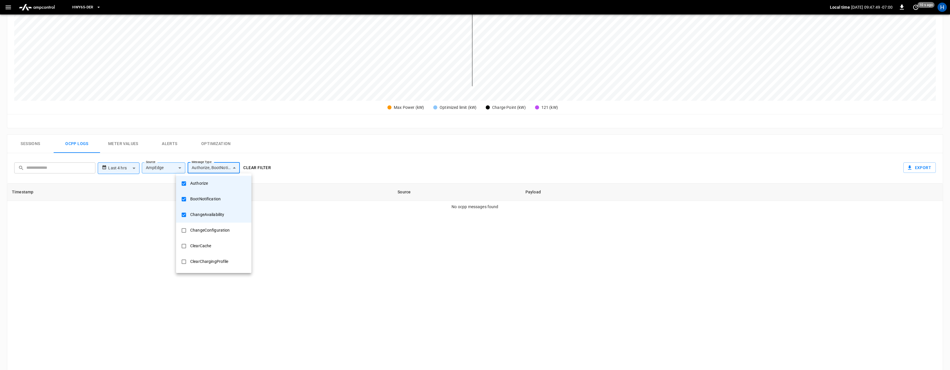
click at [195, 230] on div "ChangeConfiguration" at bounding box center [210, 230] width 47 height 11
click at [197, 244] on div "ClearCache" at bounding box center [201, 246] width 28 height 11
click at [199, 264] on div "ClearChargingProfile" at bounding box center [209, 262] width 45 height 11
click at [302, 228] on div at bounding box center [475, 185] width 950 height 370
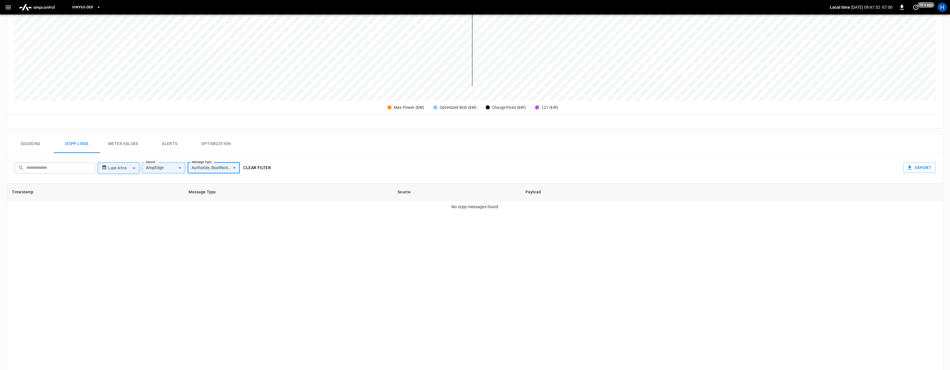
scroll to position [160, 0]
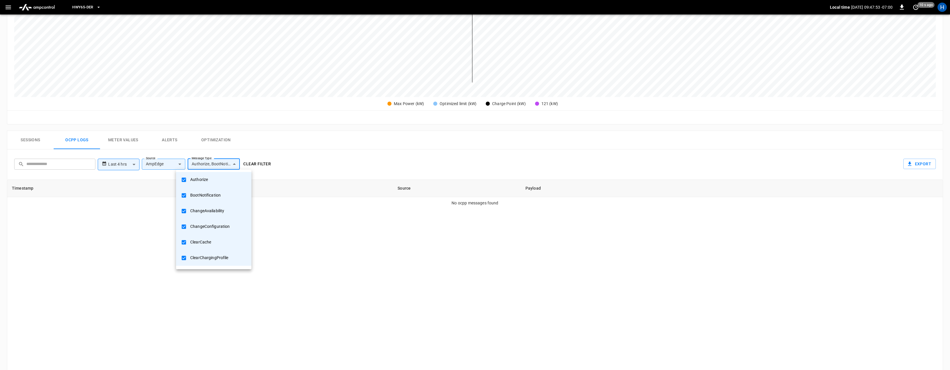
click at [230, 163] on body "**********" at bounding box center [475, 150] width 950 height 621
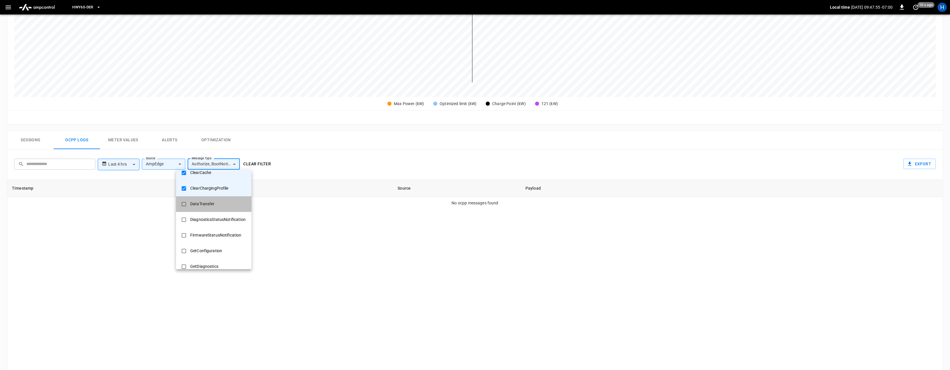
click at [208, 206] on div "DataTransfer" at bounding box center [202, 204] width 31 height 11
click at [208, 221] on div "DiagnosticsStatusNotification" at bounding box center [218, 220] width 62 height 11
click at [206, 231] on div "FirmwareStatusNotification" at bounding box center [216, 235] width 58 height 11
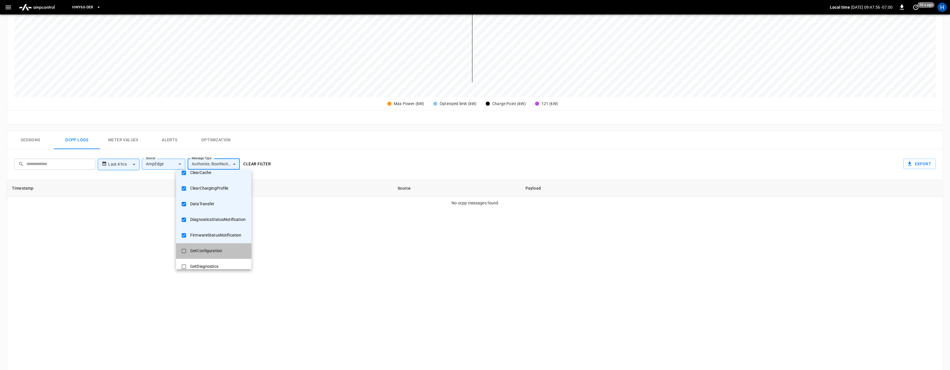
click at [206, 254] on div "GetConfiguration" at bounding box center [206, 251] width 39 height 11
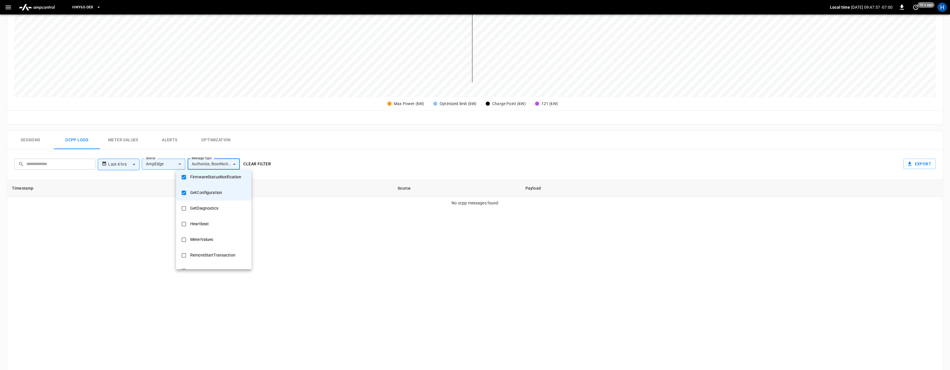
scroll to position [132, 0]
click at [209, 209] on div "GetDiagnostics" at bounding box center [204, 204] width 35 height 11
click at [208, 222] on div "Heartbeat" at bounding box center [200, 220] width 26 height 11
click at [208, 234] on div "MeterValues" at bounding box center [202, 235] width 30 height 11
click at [208, 249] on div "RemoteStartTransaction" at bounding box center [213, 251] width 52 height 11
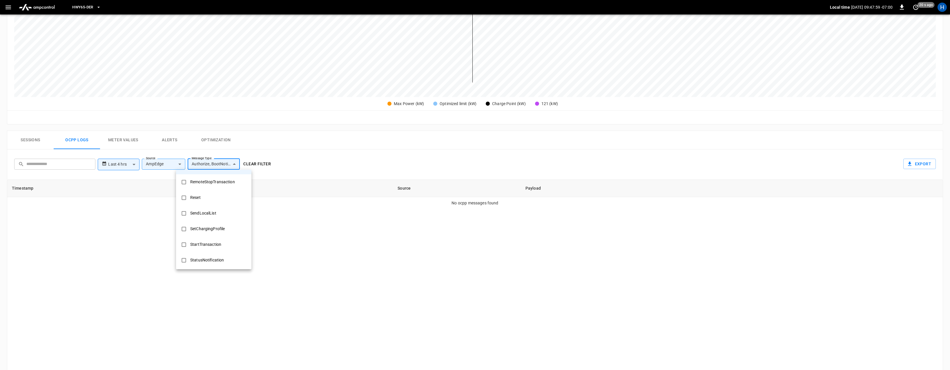
scroll to position [221, 0]
click at [214, 181] on div "RemoteStopTransaction" at bounding box center [213, 178] width 52 height 11
click at [212, 197] on li "Reset" at bounding box center [213, 194] width 75 height 16
click at [212, 217] on li "SendLocalList" at bounding box center [213, 210] width 75 height 16
click at [210, 226] on div "SetChargingProfile" at bounding box center [207, 225] width 41 height 11
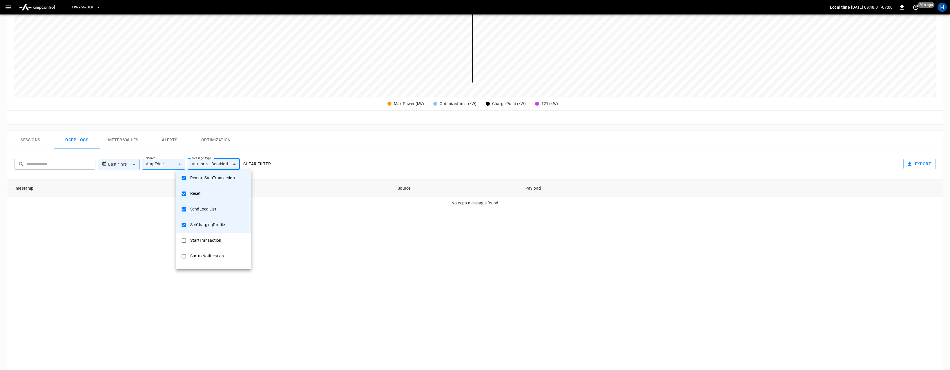
click at [210, 239] on div "StartTransaction" at bounding box center [206, 240] width 38 height 11
click at [210, 231] on div "StatusNotification" at bounding box center [207, 229] width 41 height 11
click at [209, 246] on div "StopTransaction" at bounding box center [205, 245] width 37 height 11
click at [209, 261] on div "TriggerMessage" at bounding box center [205, 260] width 36 height 11
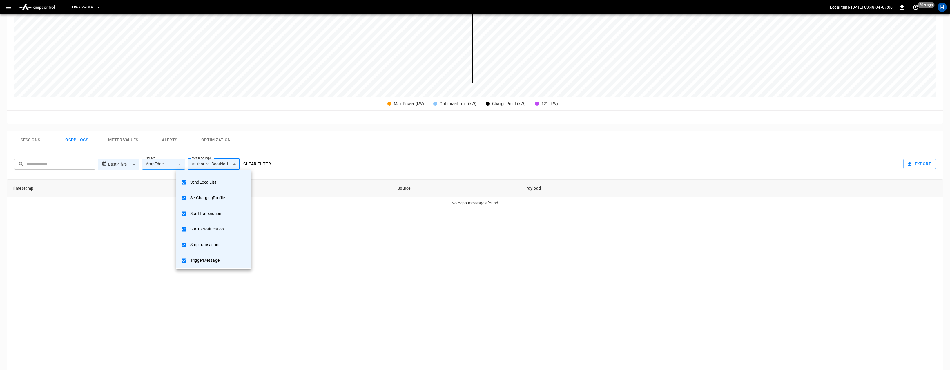
scroll to position [281, 0]
click at [207, 243] on div "UnlockConnector" at bounding box center [206, 243] width 39 height 11
click at [207, 259] on div "UpdateFirmware" at bounding box center [206, 259] width 38 height 11
type input "**********"
click at [296, 236] on div at bounding box center [475, 185] width 950 height 370
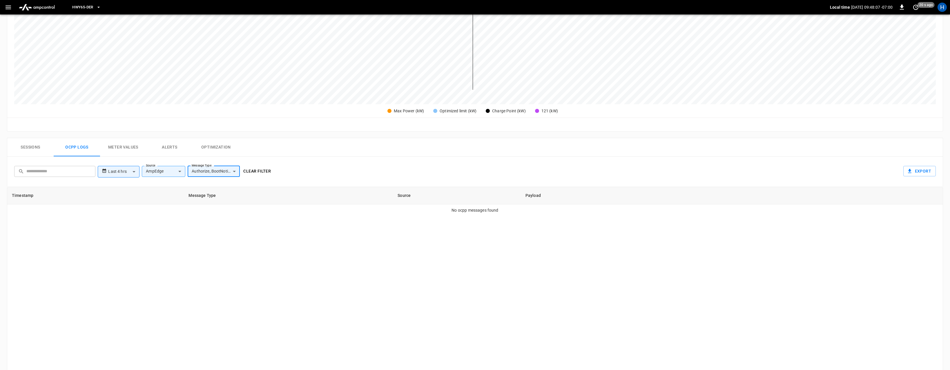
scroll to position [143, 0]
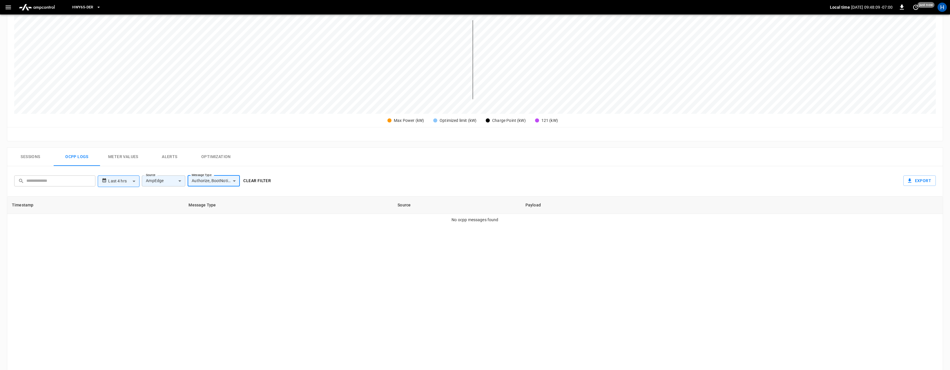
click at [172, 183] on body "**********" at bounding box center [475, 167] width 950 height 621
click at [159, 244] on div "AmpEdge" at bounding box center [155, 242] width 25 height 11
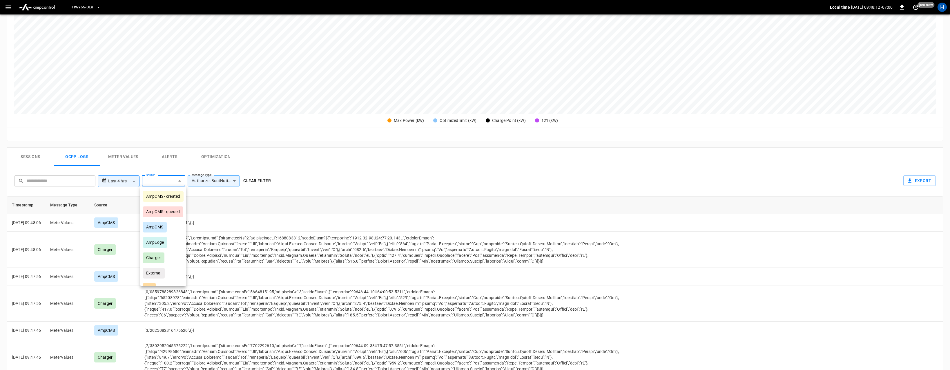
click at [177, 246] on li "AmpEdge" at bounding box center [163, 242] width 46 height 15
type input "*******"
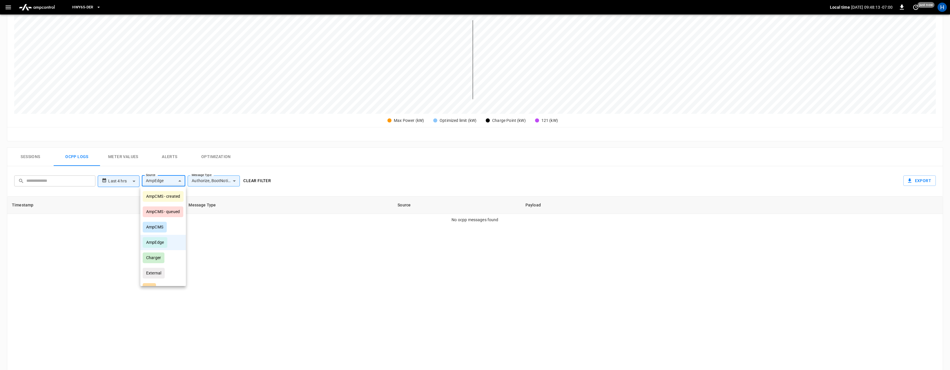
click at [237, 220] on div at bounding box center [475, 185] width 950 height 370
click at [215, 181] on body "**********" at bounding box center [475, 167] width 950 height 621
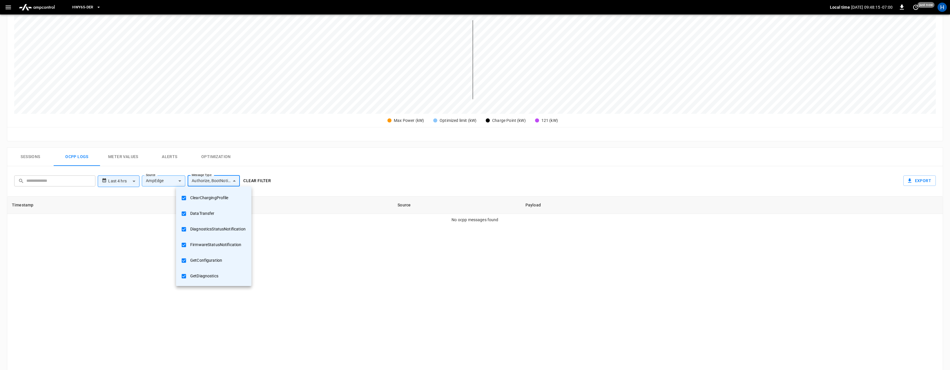
scroll to position [0, 0]
click at [292, 196] on div at bounding box center [475, 185] width 950 height 370
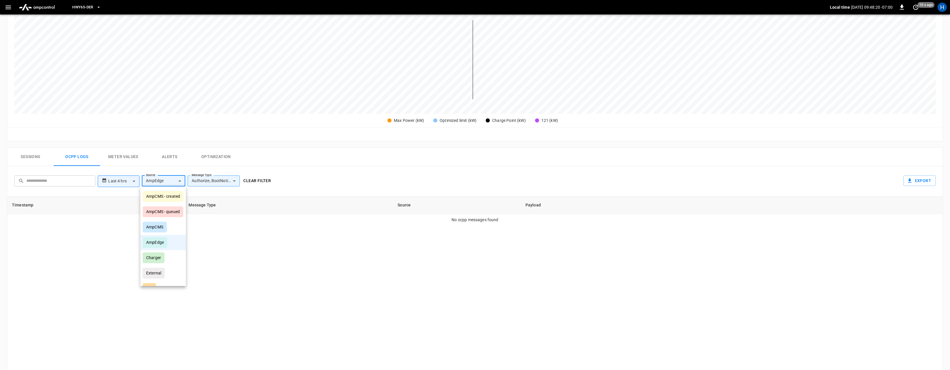
click at [160, 182] on body "**********" at bounding box center [475, 167] width 950 height 621
click at [159, 243] on div "AmpEdge" at bounding box center [155, 242] width 25 height 11
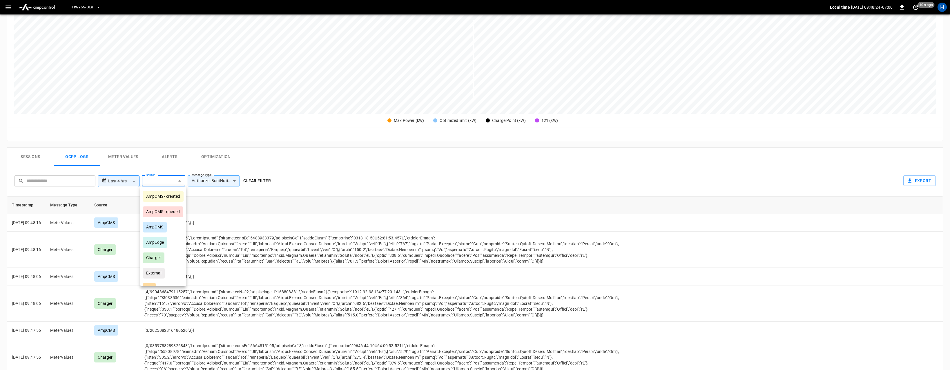
click at [216, 214] on div at bounding box center [475, 185] width 950 height 370
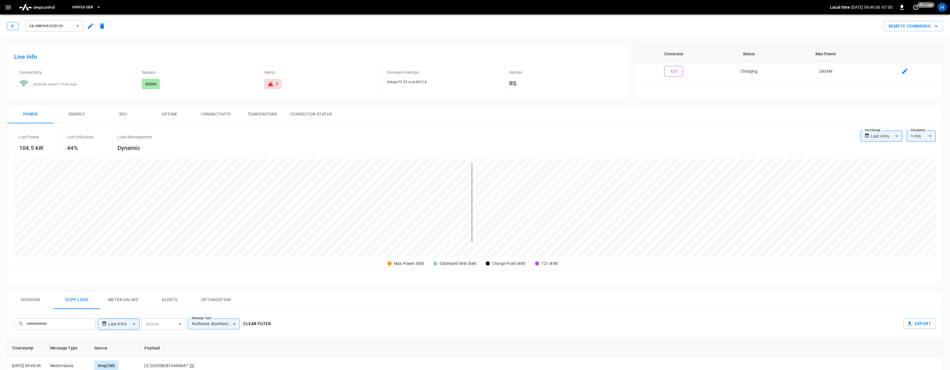
click at [11, 26] on icon "button" at bounding box center [13, 26] width 4 height 4
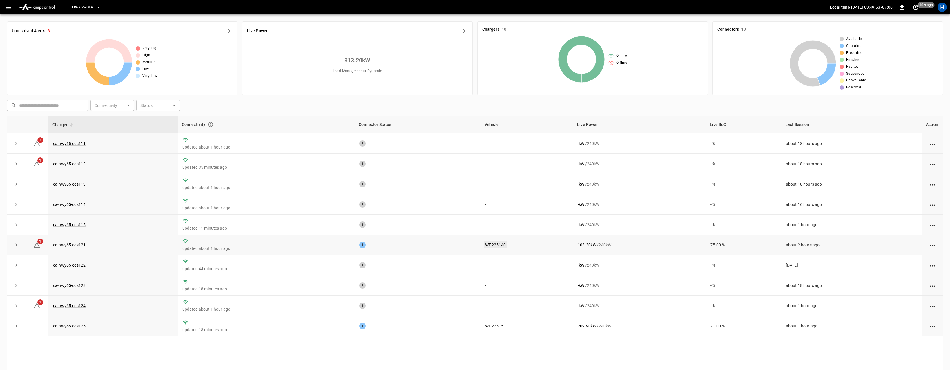
click at [492, 245] on link "WT-225140" at bounding box center [495, 245] width 23 height 7
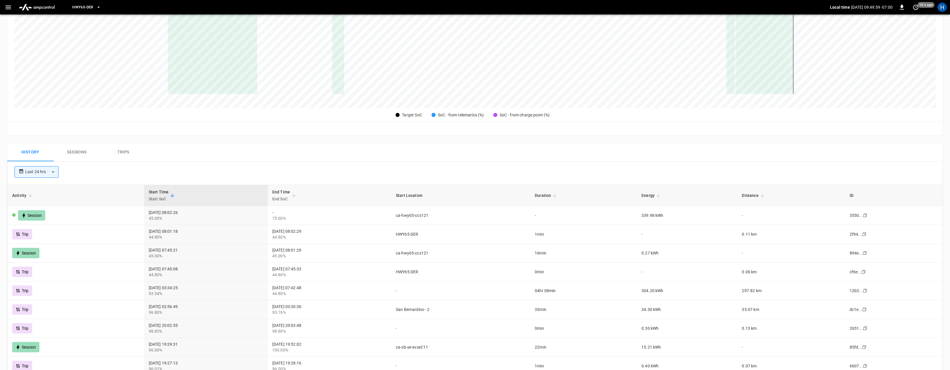
scroll to position [175, 0]
click at [54, 215] on div "Session" at bounding box center [75, 215] width 127 height 10
click at [218, 219] on div "45.00%" at bounding box center [206, 218] width 114 height 6
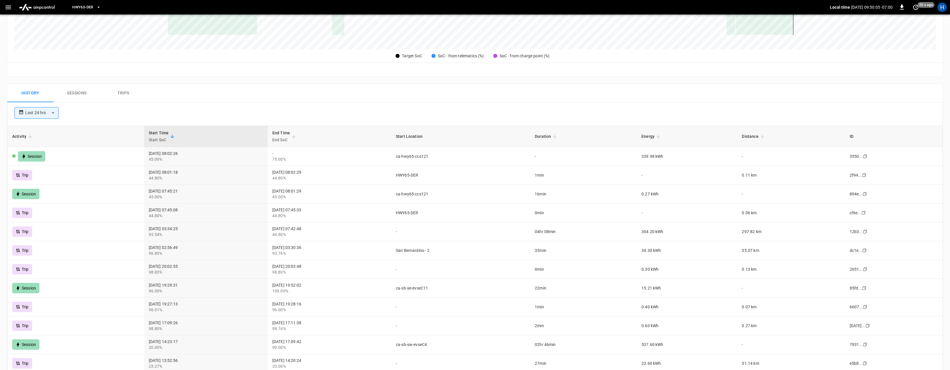
scroll to position [215, 0]
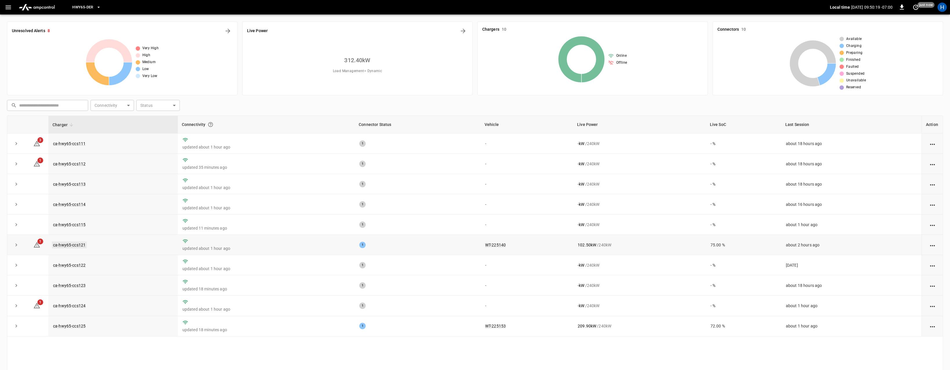
click at [68, 246] on link "ca-hwy65-ccs121" at bounding box center [69, 245] width 35 height 7
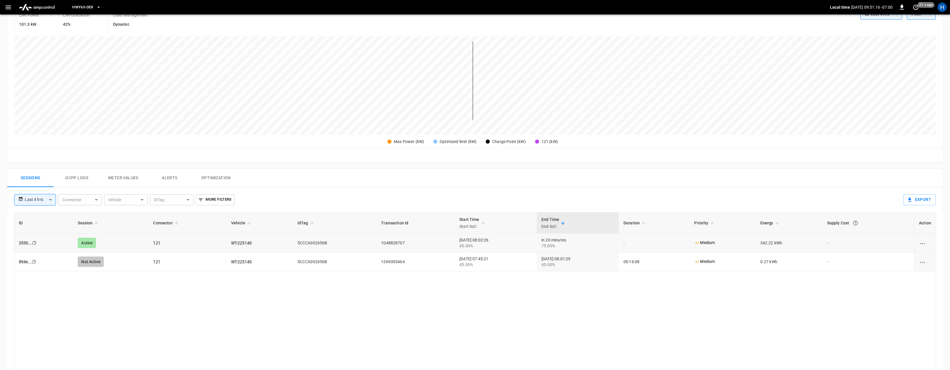
scroll to position [52, 0]
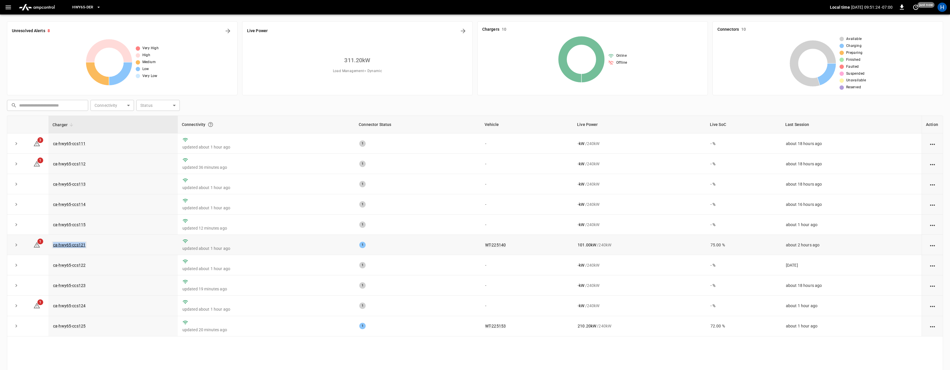
drag, startPoint x: 94, startPoint y: 245, endPoint x: 52, endPoint y: 245, distance: 42.0
click at [52, 245] on td "ca-hwy65-ccs121" at bounding box center [112, 245] width 129 height 20
click at [114, 248] on td "ca-hwy65-ccs121" at bounding box center [112, 245] width 129 height 20
click at [39, 244] on span "1" at bounding box center [40, 242] width 6 height 6
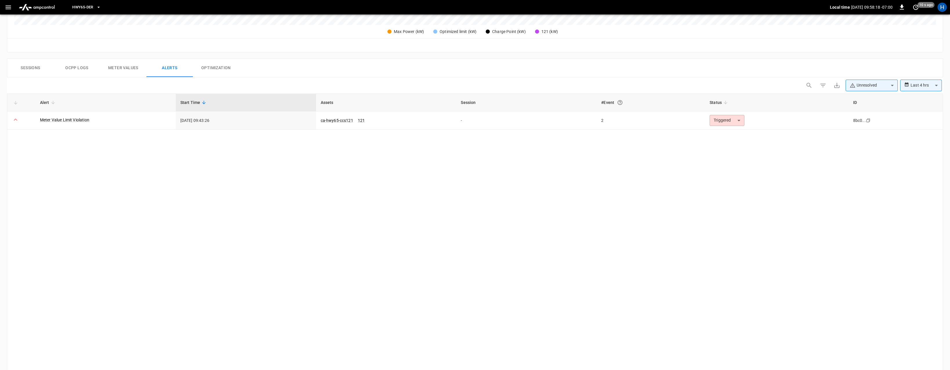
scroll to position [241, 0]
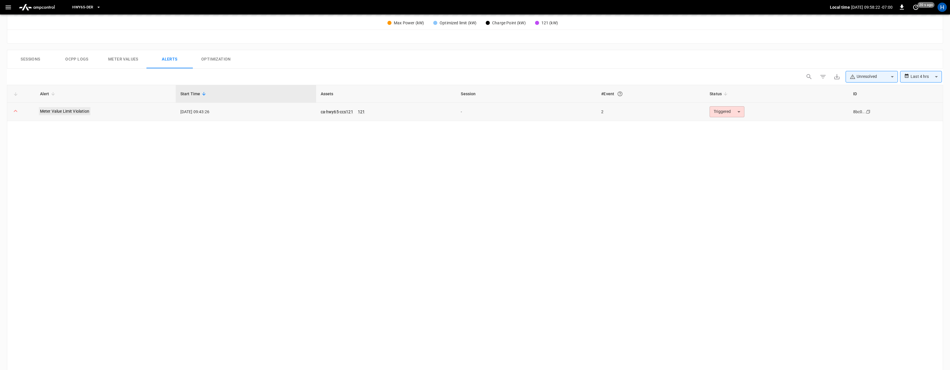
click at [76, 112] on link "Meter Value Limit Violation" at bounding box center [65, 111] width 52 height 8
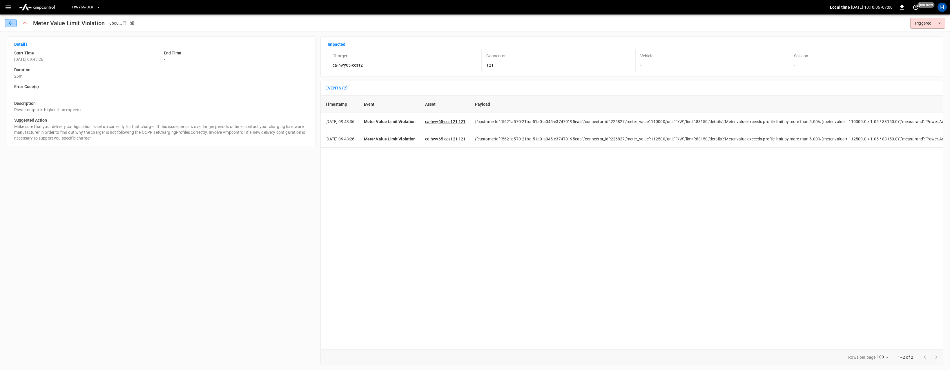
click at [13, 23] on icon "button" at bounding box center [11, 23] width 6 height 6
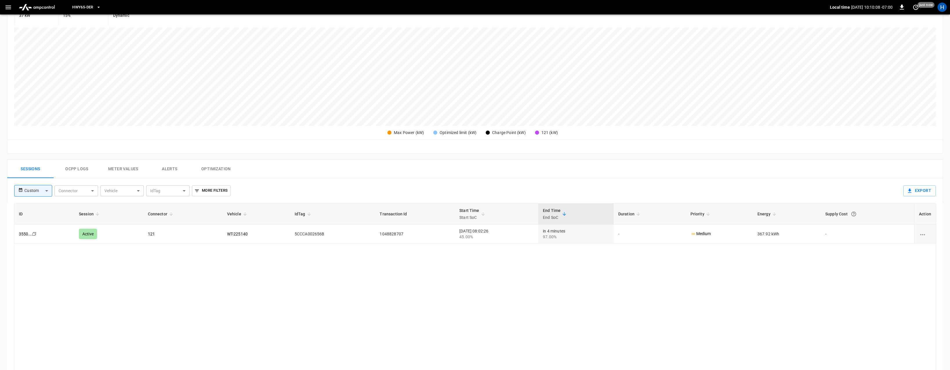
scroll to position [142, 0]
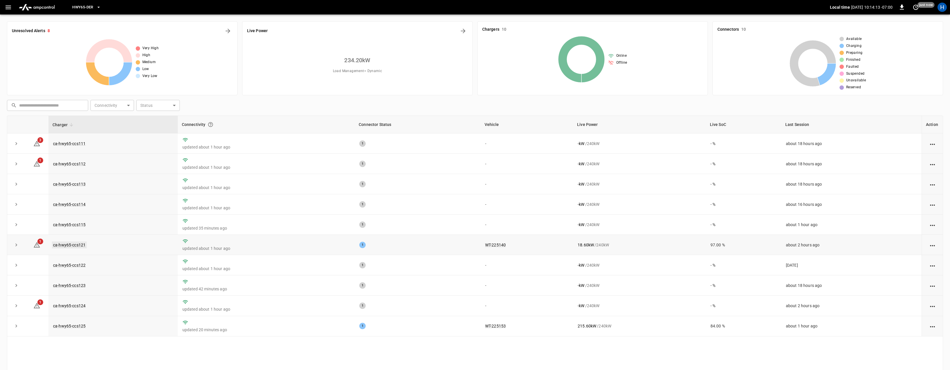
click at [70, 245] on link "ca-hwy65-ccs121" at bounding box center [69, 245] width 35 height 7
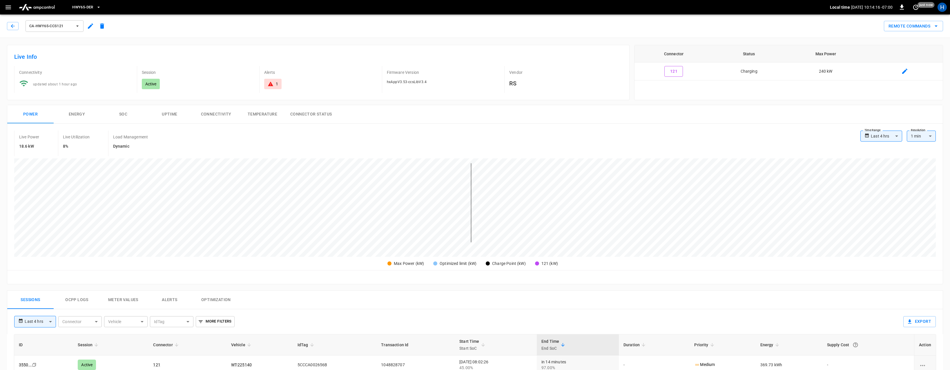
scroll to position [23, 0]
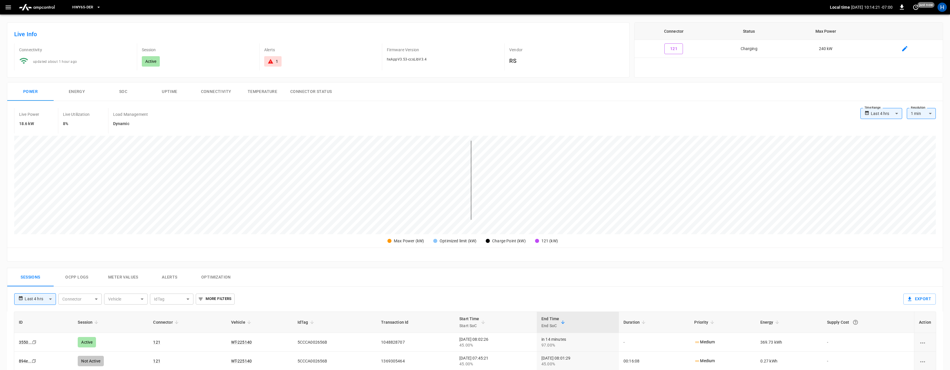
click at [123, 89] on button "SOC" at bounding box center [123, 92] width 46 height 19
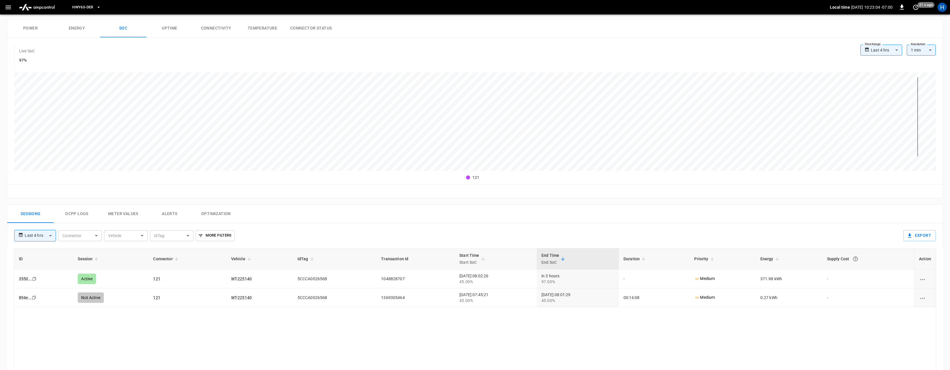
scroll to position [156, 0]
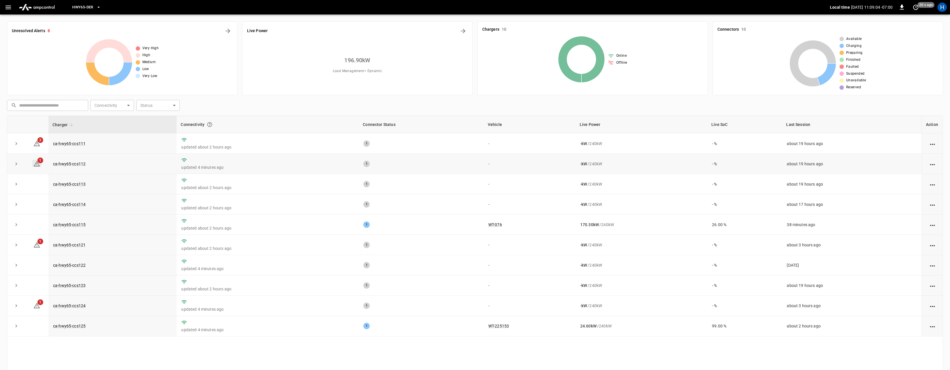
click at [39, 161] on span "1" at bounding box center [40, 161] width 6 height 6
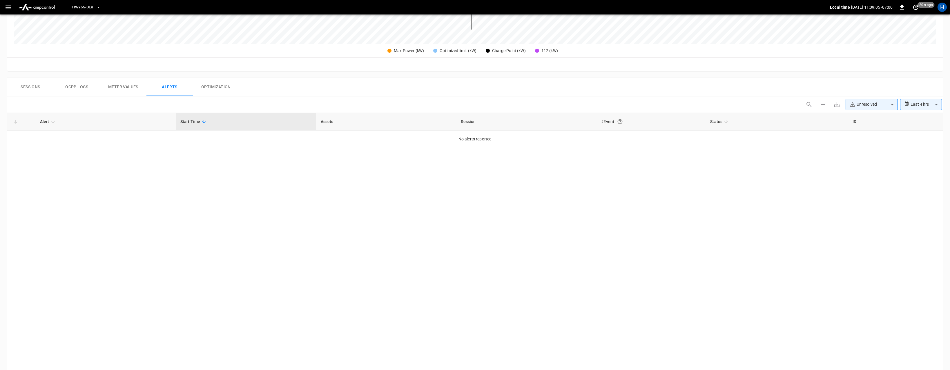
scroll to position [241, 0]
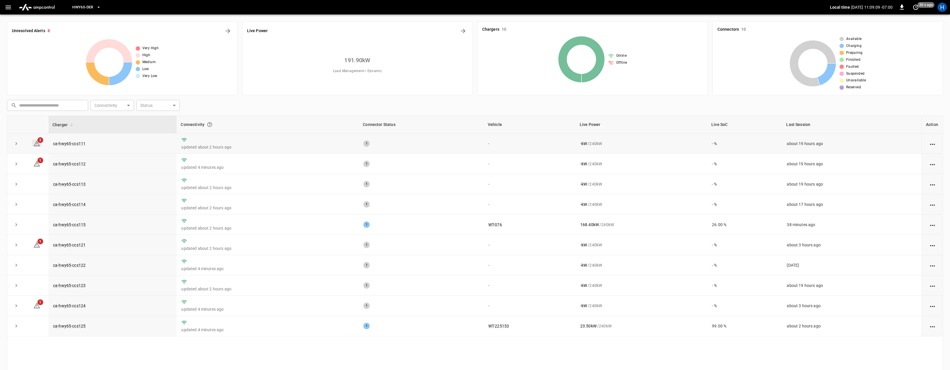
click at [38, 142] on span "3" at bounding box center [40, 140] width 6 height 6
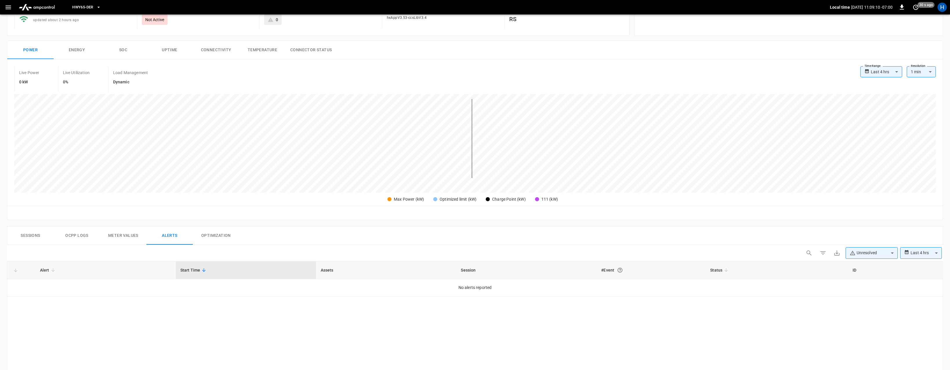
scroll to position [18, 0]
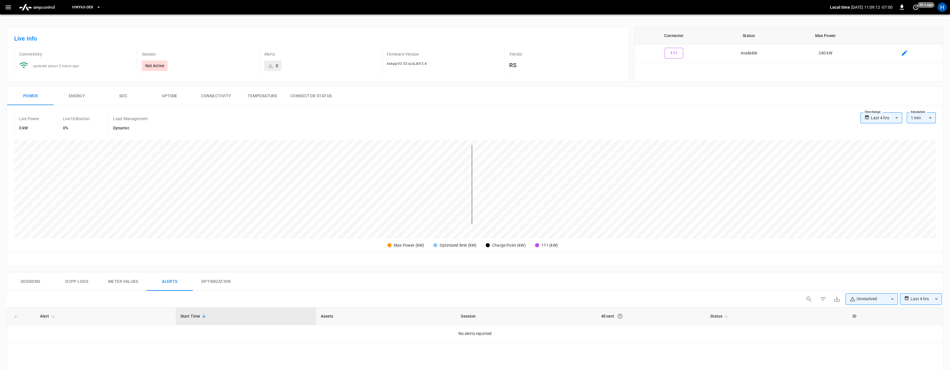
click at [150, 70] on div "Not Active" at bounding box center [155, 66] width 26 height 10
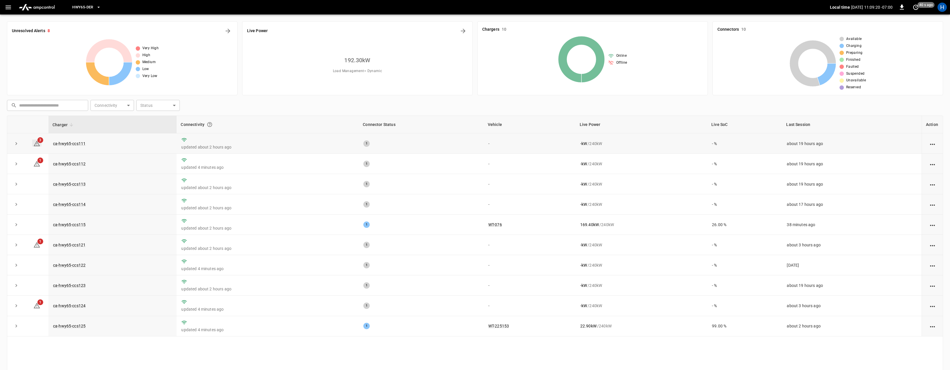
click at [40, 140] on span "3" at bounding box center [40, 140] width 6 height 6
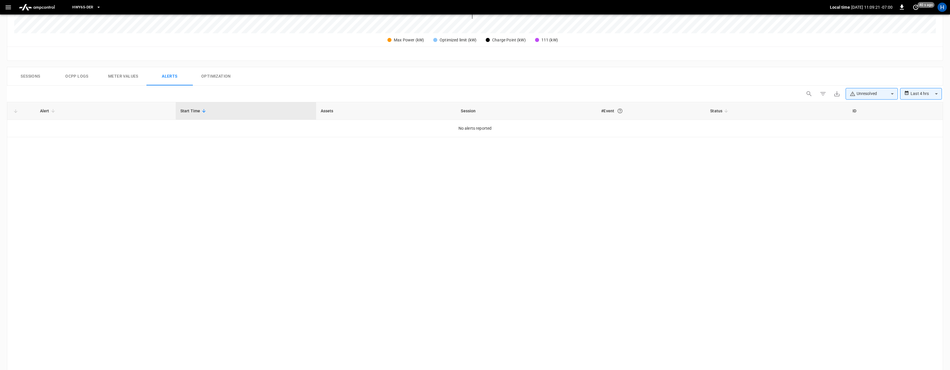
scroll to position [246, 0]
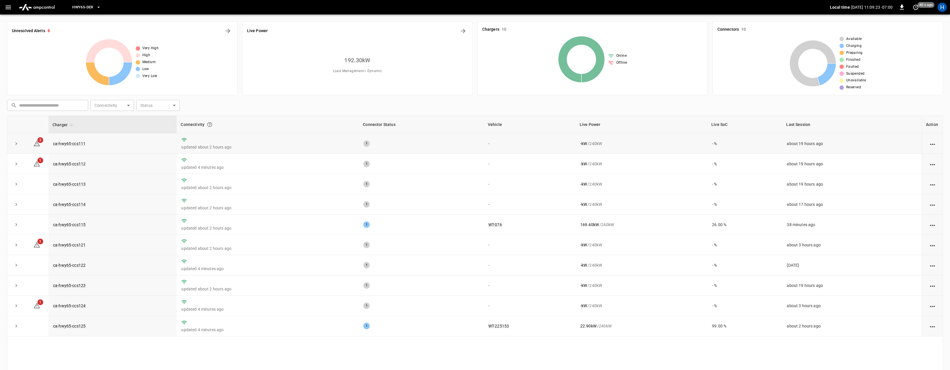
click at [16, 140] on button "expand row" at bounding box center [16, 143] width 9 height 9
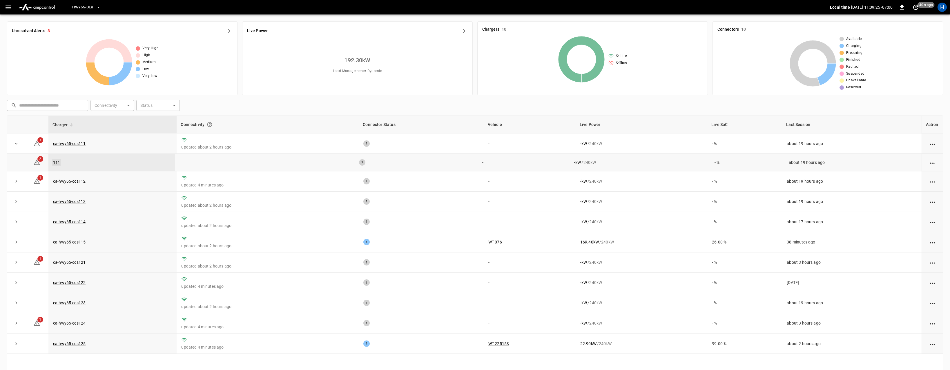
click at [54, 161] on link "111" at bounding box center [56, 162] width 9 height 7
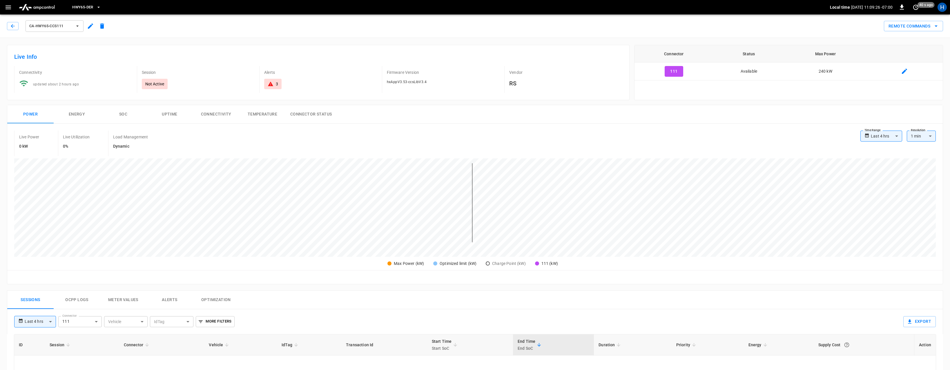
type input "**********"
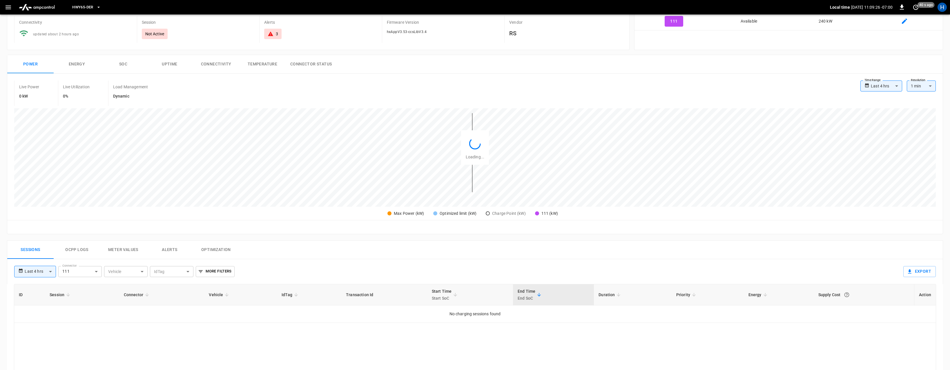
scroll to position [199, 0]
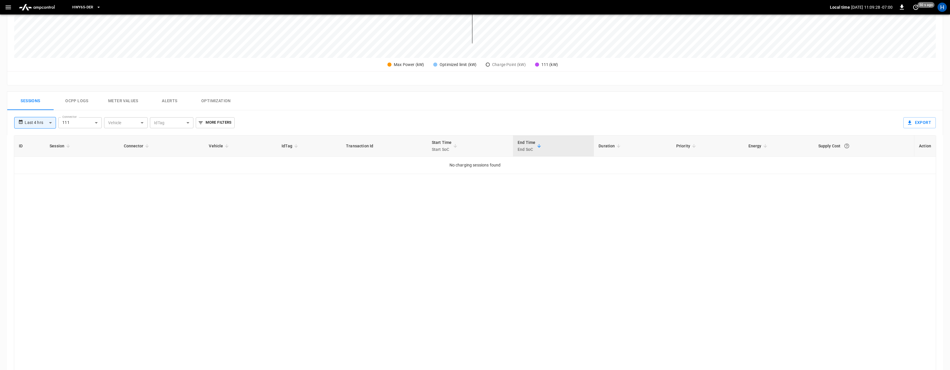
click at [167, 100] on button "Alerts" at bounding box center [169, 101] width 46 height 19
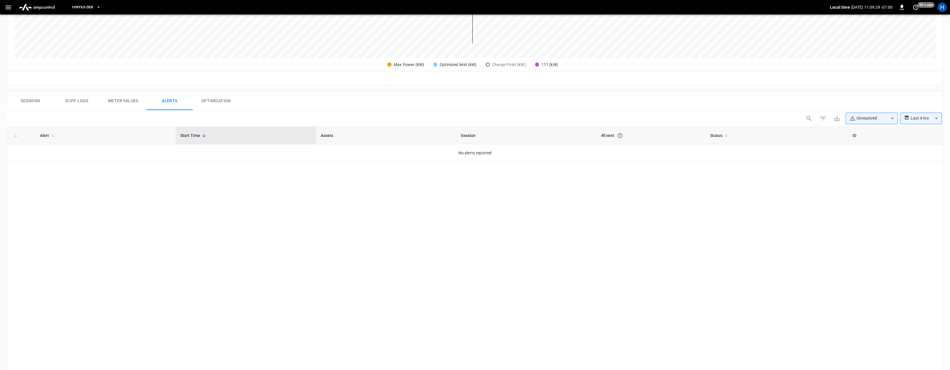
scroll to position [0, 0]
